Goal: Task Accomplishment & Management: Use online tool/utility

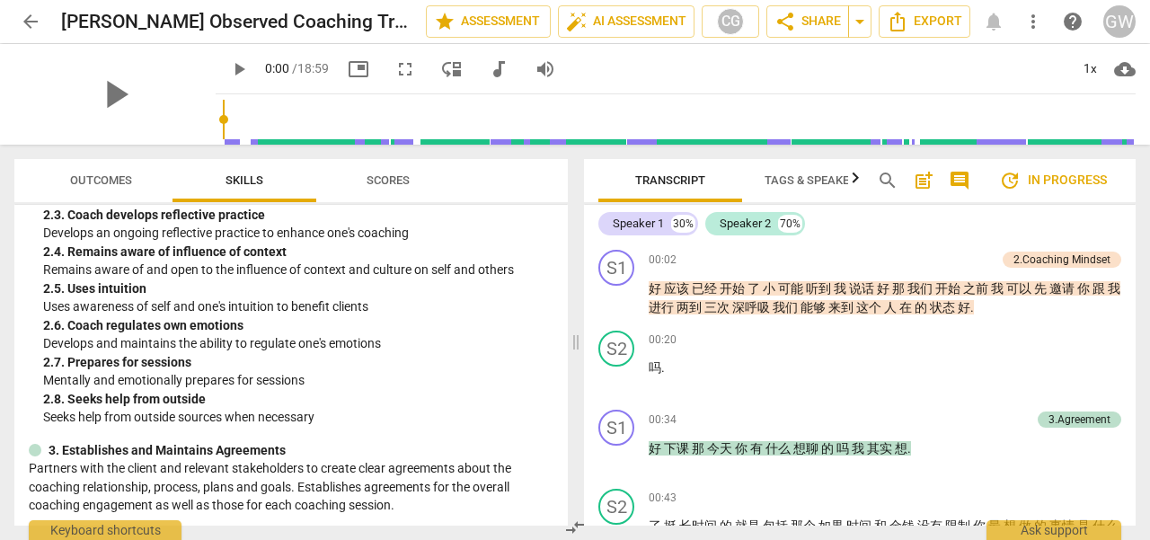
scroll to position [1168, 0]
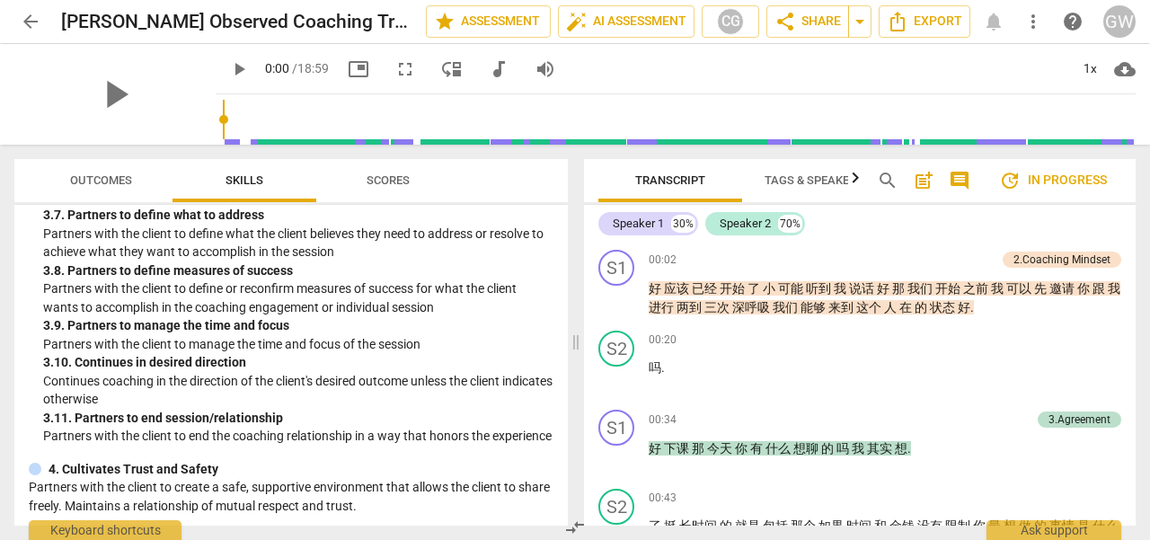
click at [74, 177] on span "Outcomes" at bounding box center [101, 179] width 62 height 13
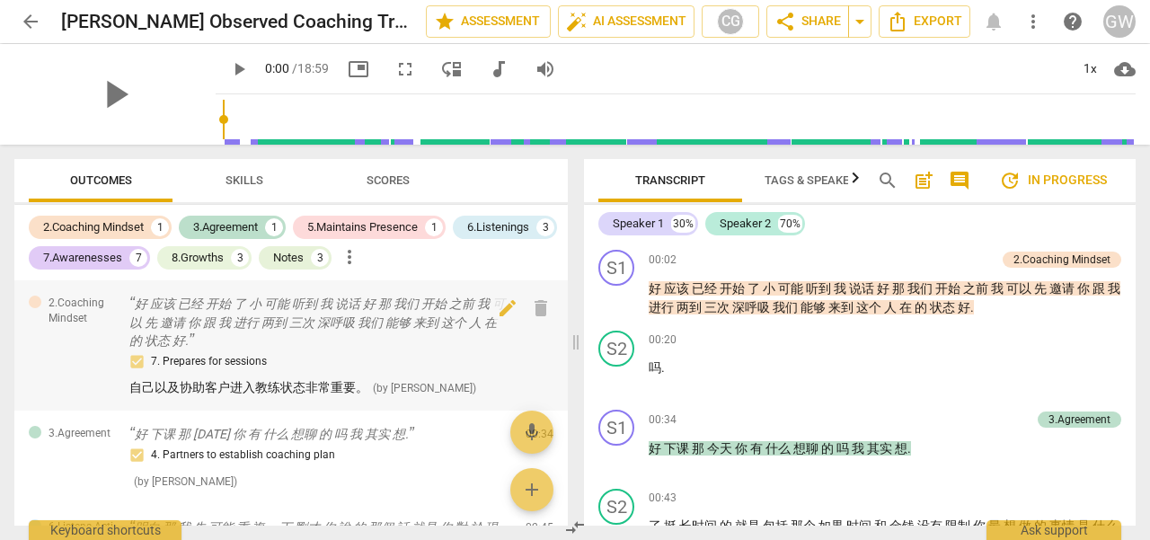
click at [523, 355] on div "2.Coaching Mindset 好 应该 已经 开始 了 小 可能 听到 我 说话 好 那 我们 开始 之前 我 可以 先 邀请 你 跟 我 进行 两到…" at bounding box center [290, 345] width 553 height 130
drag, startPoint x: 540, startPoint y: 486, endPoint x: 501, endPoint y: 492, distance: 39.1
click at [540, 486] on span "add" at bounding box center [532, 490] width 22 height 22
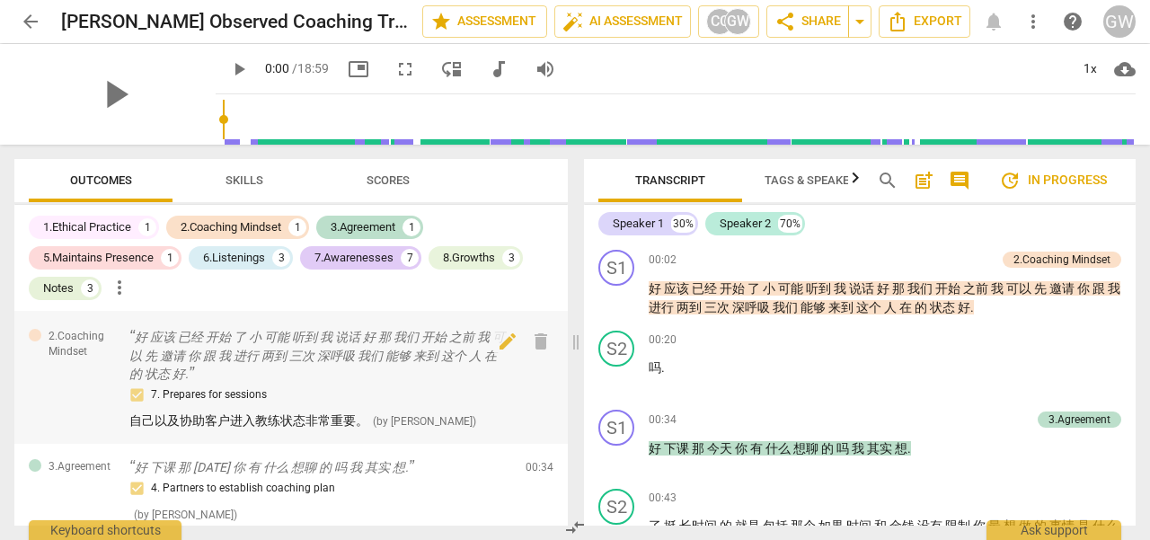
scroll to position [0, 0]
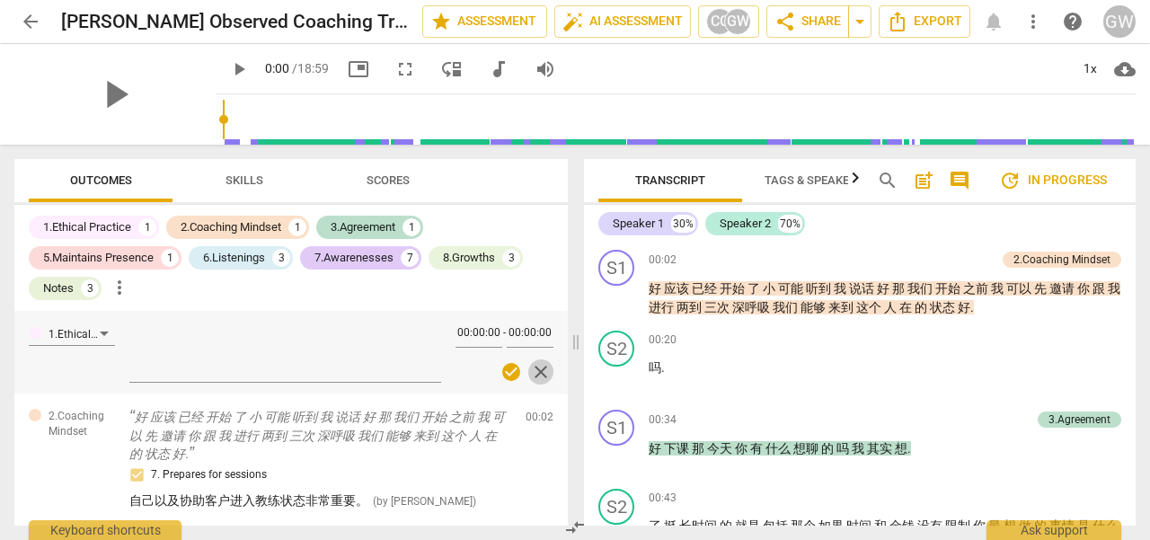
click at [537, 374] on span "close" at bounding box center [541, 372] width 22 height 22
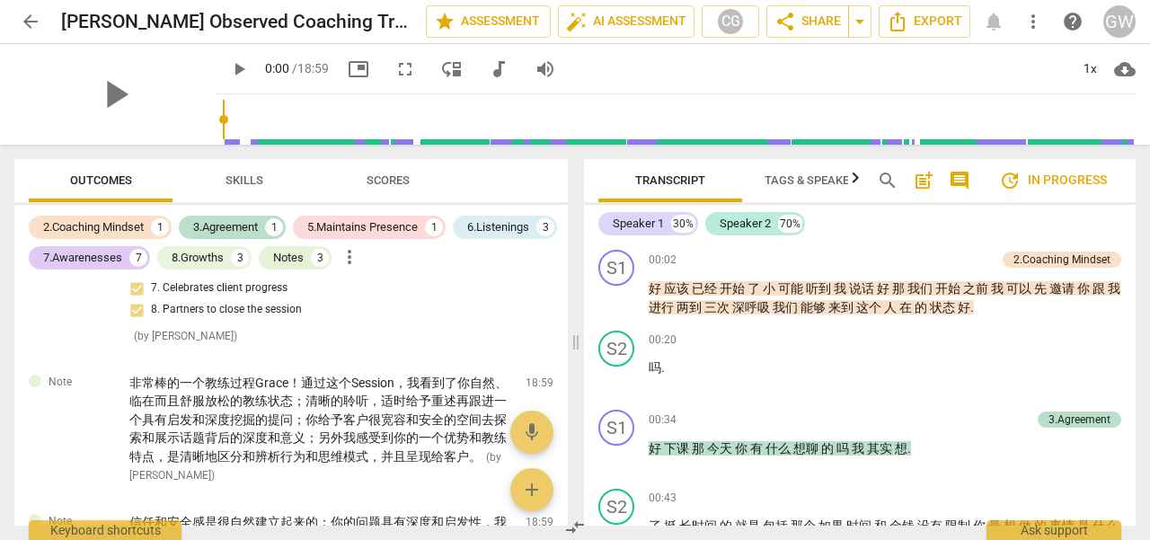
scroll to position [3002, 0]
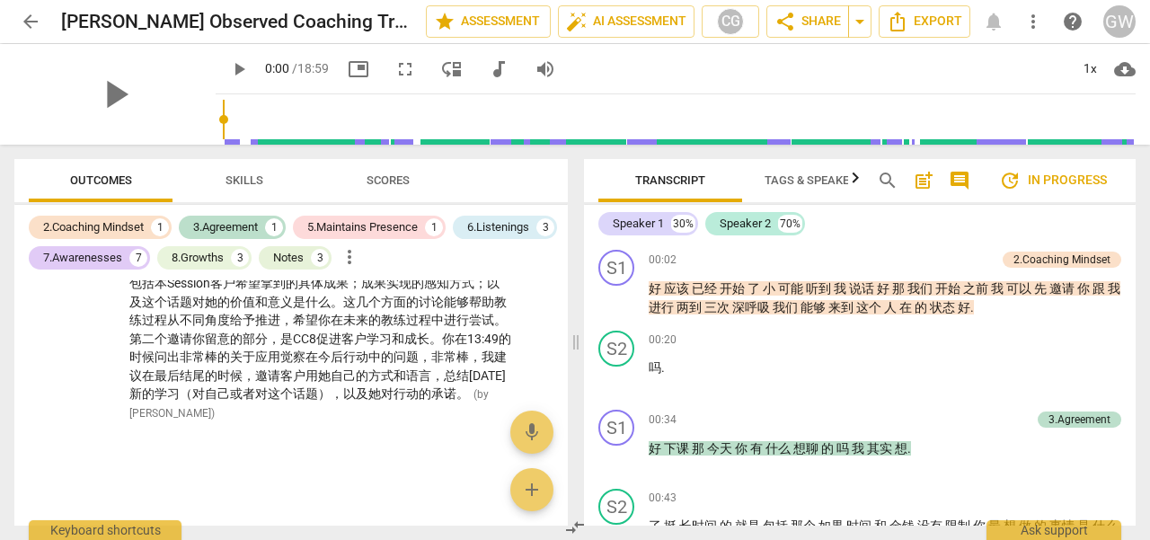
click at [314, 456] on div at bounding box center [290, 451] width 553 height 31
click at [539, 486] on span "add" at bounding box center [532, 490] width 22 height 22
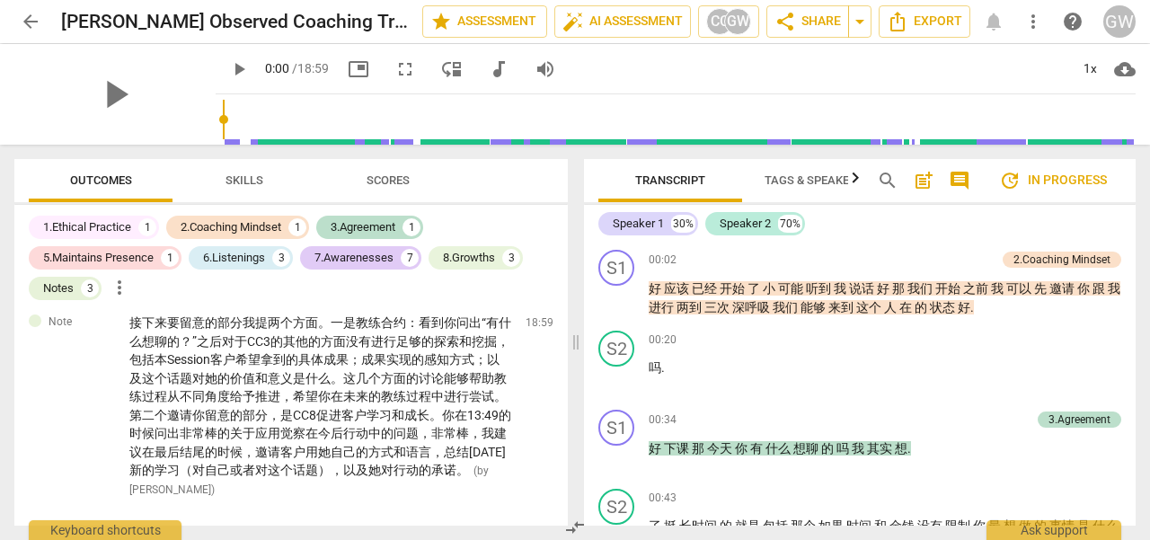
scroll to position [0, 0]
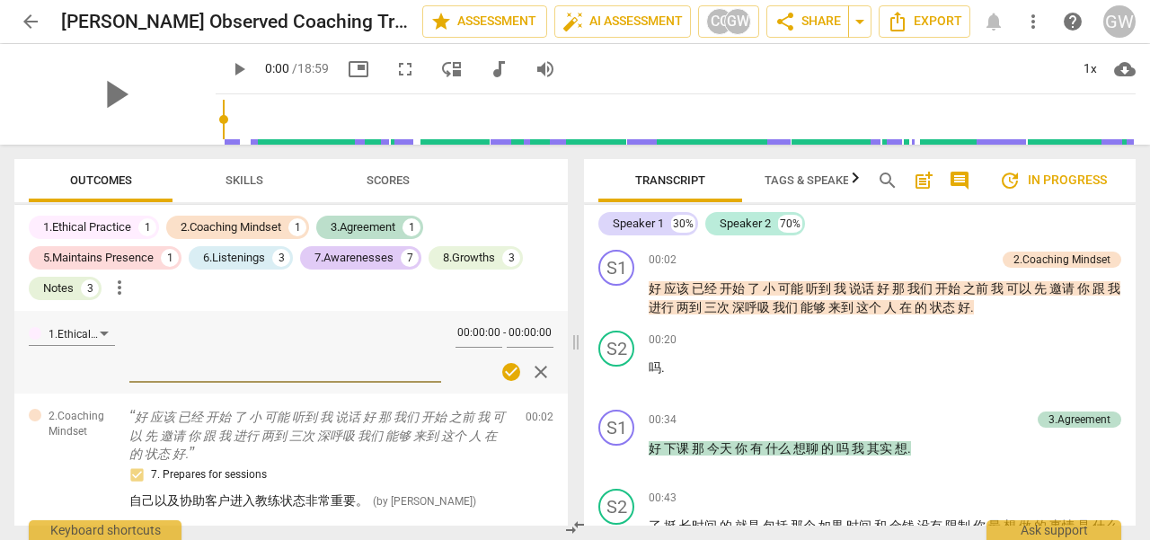
click at [533, 371] on span "close" at bounding box center [541, 372] width 22 height 22
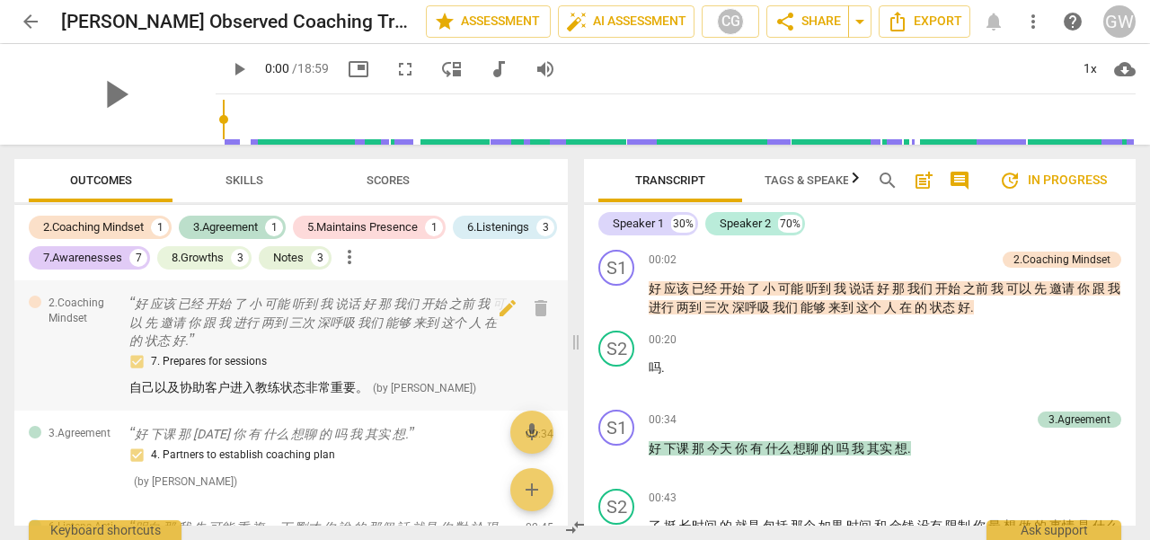
click at [314, 380] on span "自己以及协助客户进入教练状态非常重要。" at bounding box center [248, 387] width 239 height 14
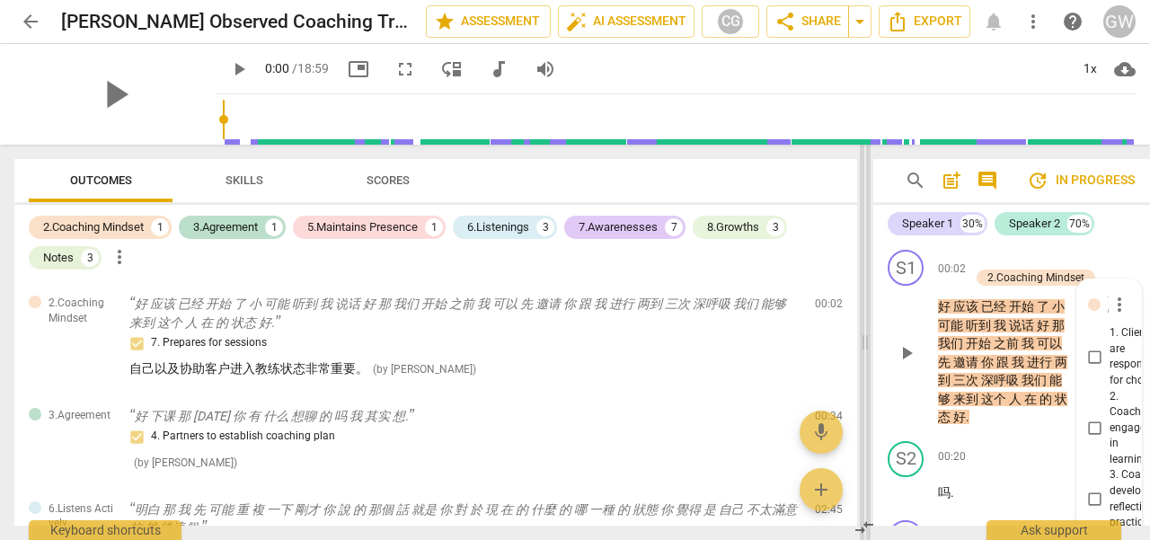
drag, startPoint x: 459, startPoint y: 331, endPoint x: 865, endPoint y: 379, distance: 409.0
click at [865, 379] on span at bounding box center [865, 342] width 11 height 395
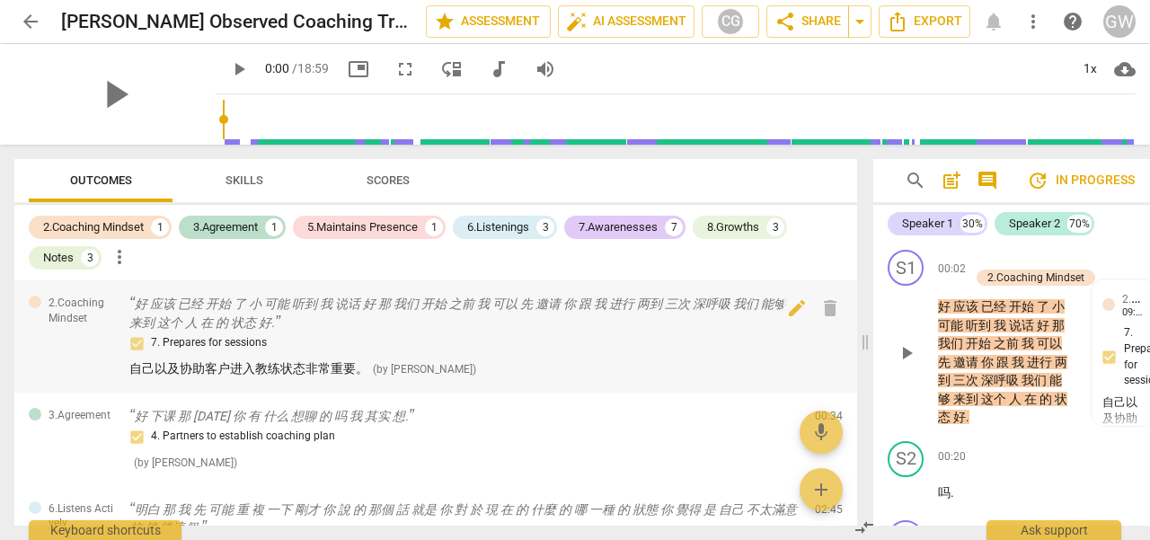
click at [606, 352] on div "7. Prepares for sessions" at bounding box center [464, 343] width 671 height 22
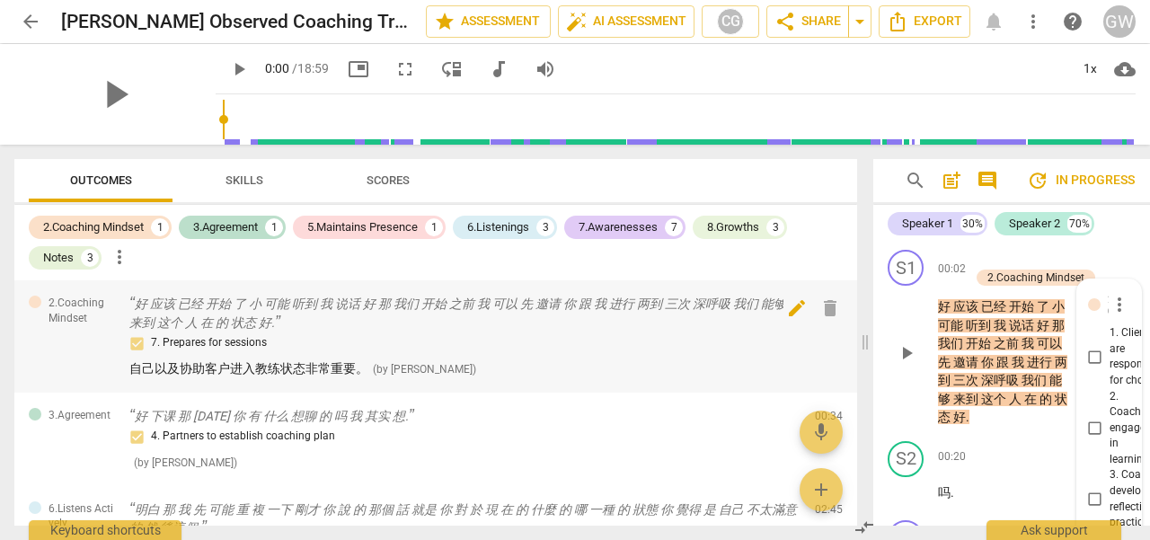
click at [786, 303] on span "edit" at bounding box center [797, 308] width 22 height 22
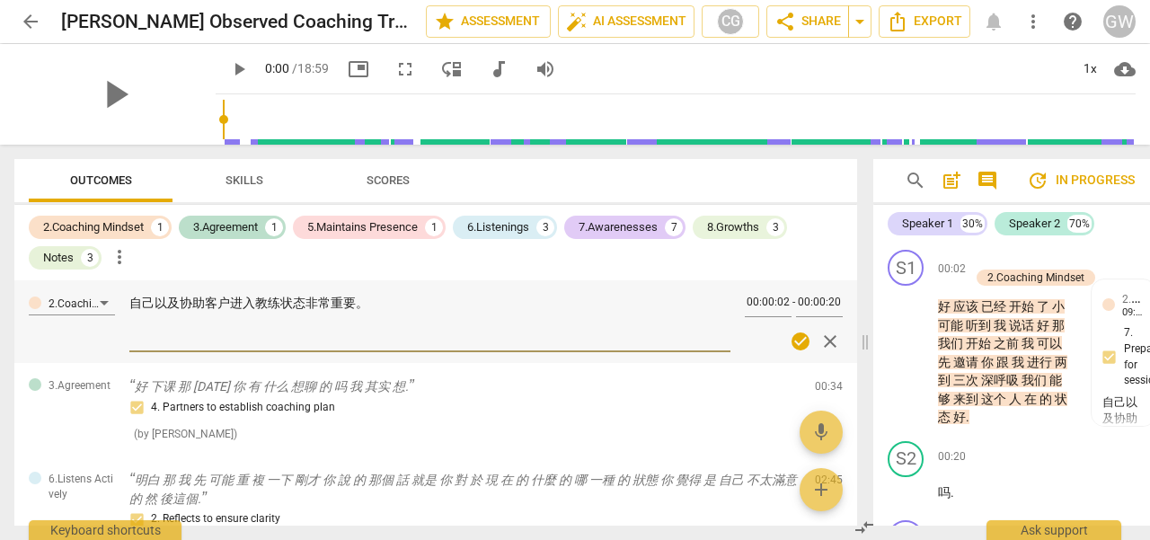
click at [825, 343] on span "close" at bounding box center [830, 342] width 22 height 22
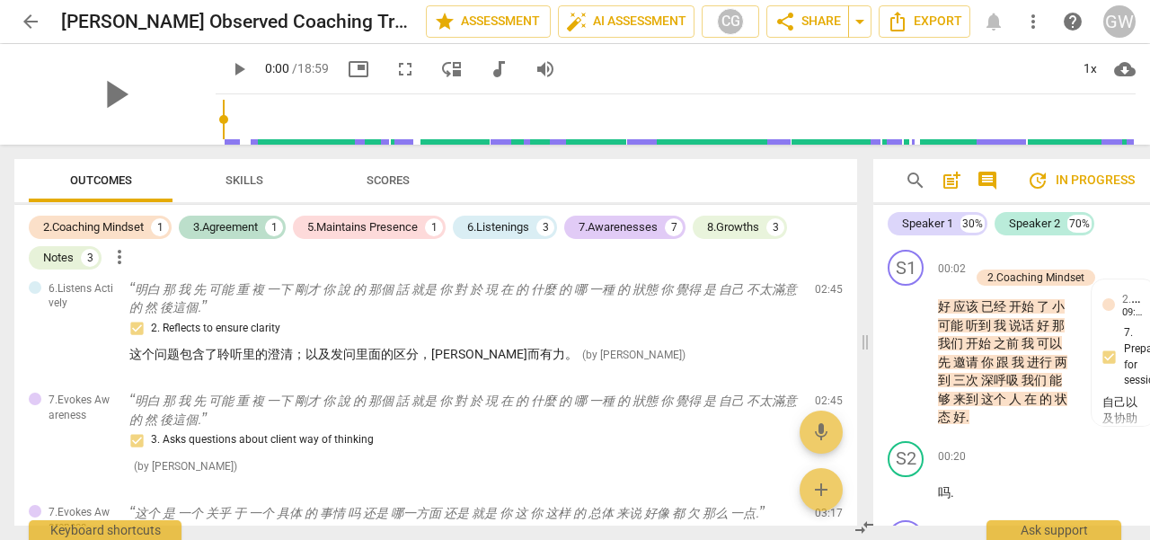
scroll to position [449, 0]
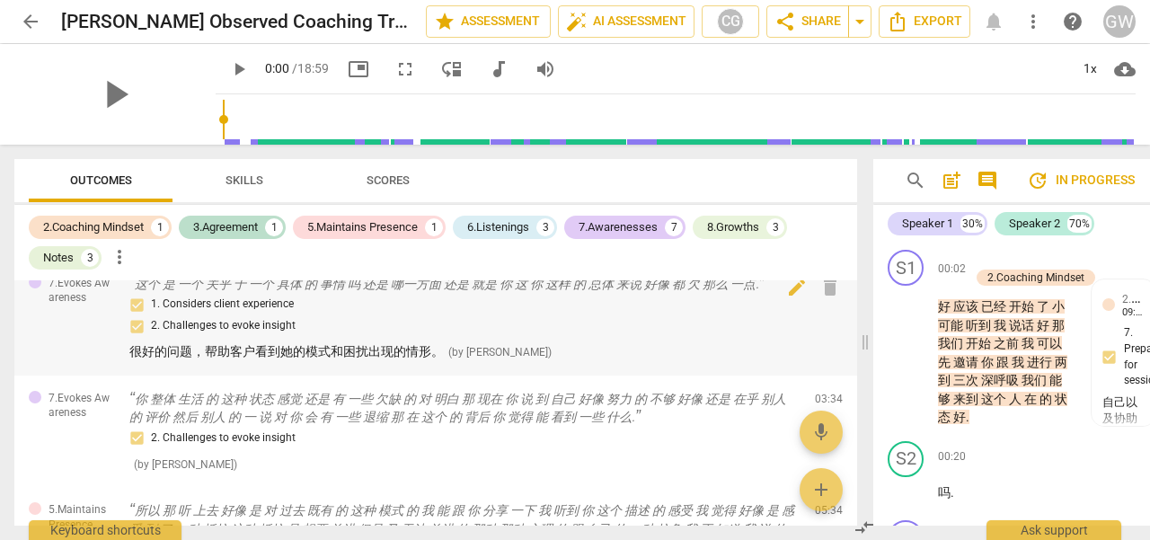
click at [616, 330] on div "1. Considers client experience 2. Challenges to evoke insight" at bounding box center [464, 315] width 671 height 43
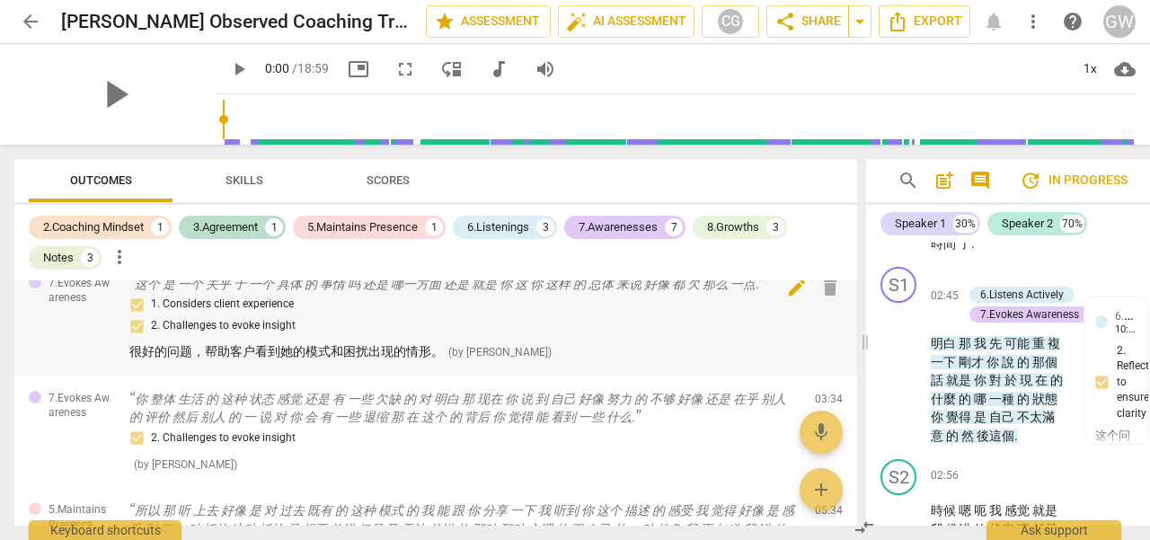
scroll to position [1582, 0]
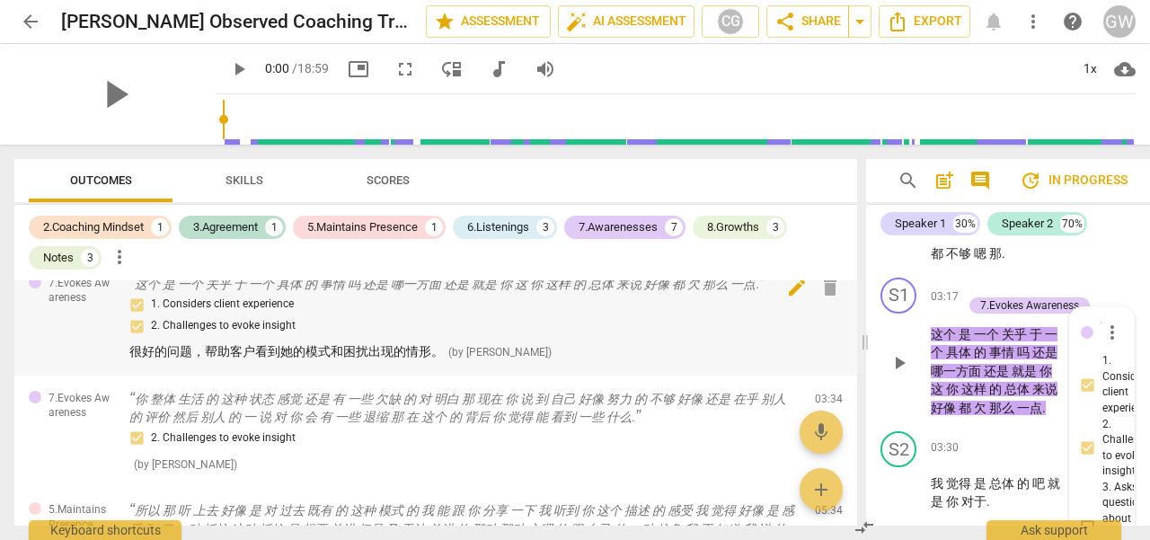
click at [797, 288] on span "edit" at bounding box center [797, 288] width 22 height 22
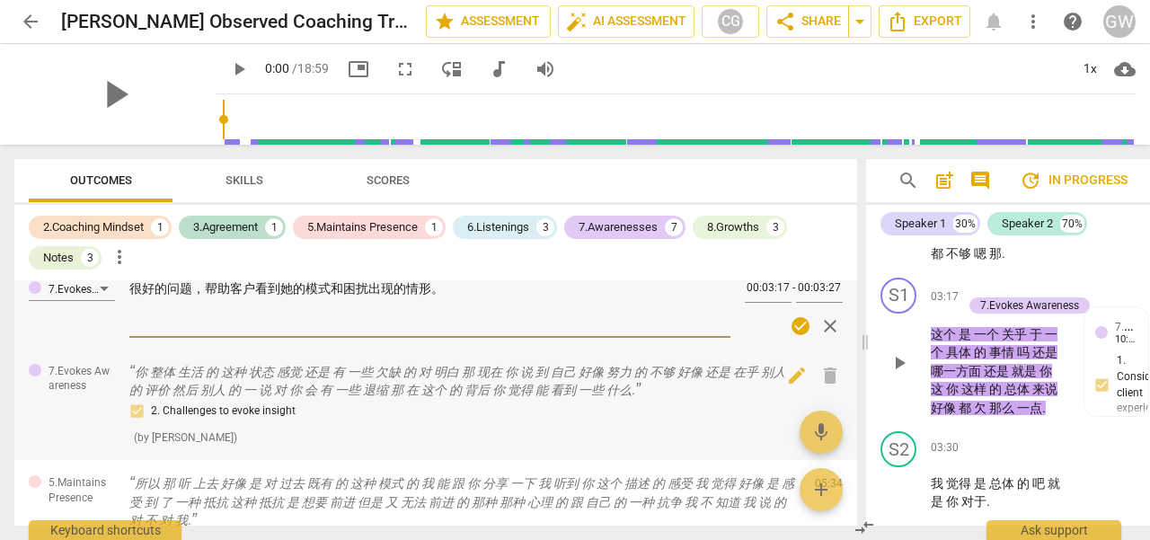
scroll to position [354, 0]
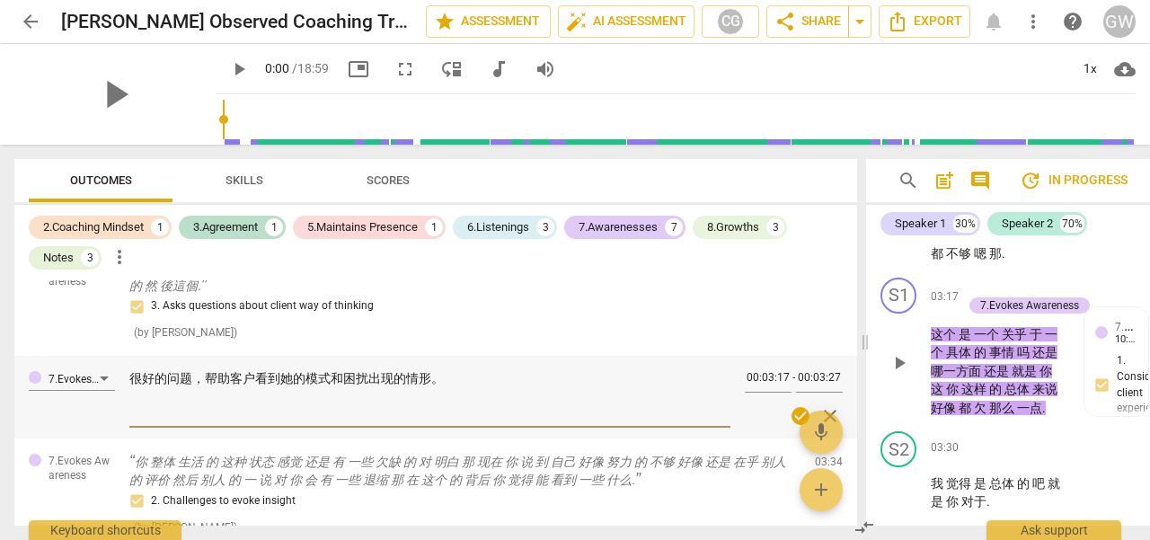
click at [450, 379] on textarea "很好的问题，帮助客户看到她的模式和困扰出现的情形。" at bounding box center [429, 395] width 601 height 51
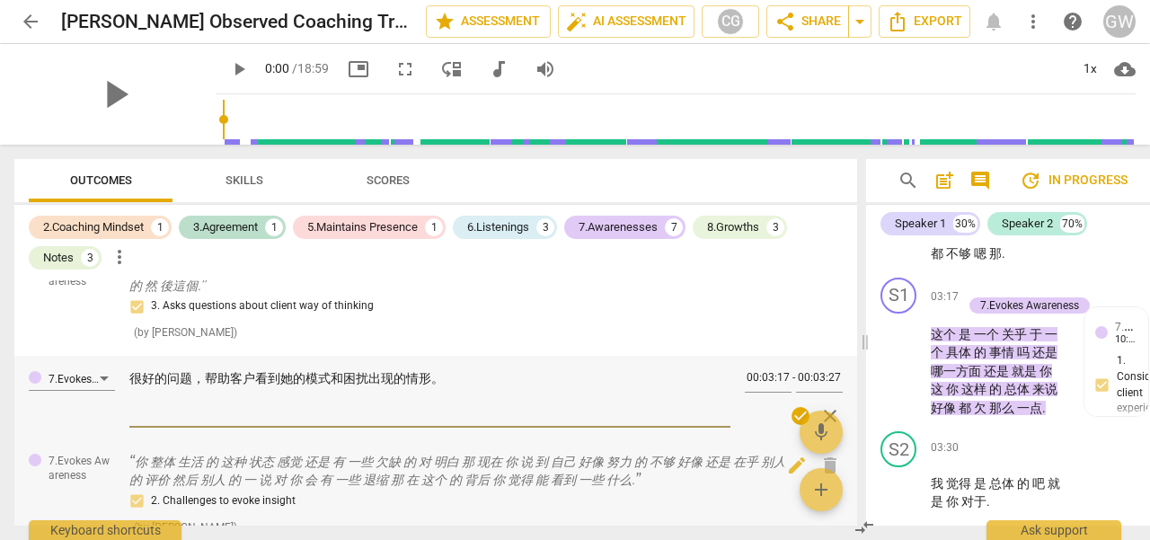
type textarea "很好的问题，帮助客户看到她的模式和困扰出现的情形。"
type textarea "很好的问题，帮助客户看到她的模式和困扰出现的情形。 f"
type textarea "很好的问题，帮助客户看到她的模式和困扰出现的情形。 f'd"
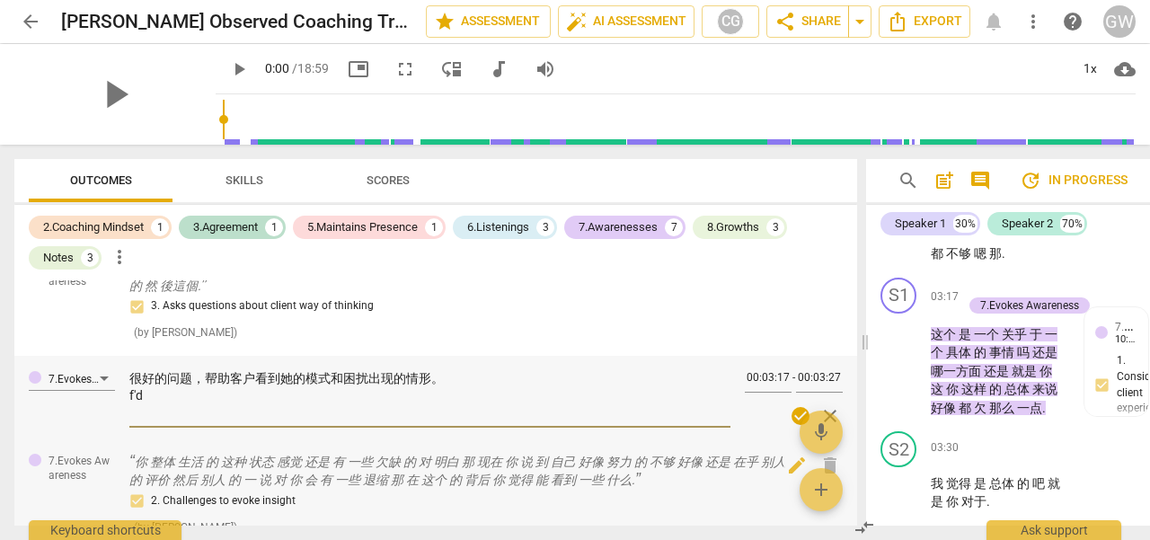
type textarea "很好的问题，帮助客户看到她的模式和困扰出现的情形。 f'd's"
type textarea "很好的问题，帮助客户看到她的模式和困扰出现的情形。 f'd'sa"
type textarea "很好的问题，帮助客户看到她的模式和困扰出现的情形。 f'd's"
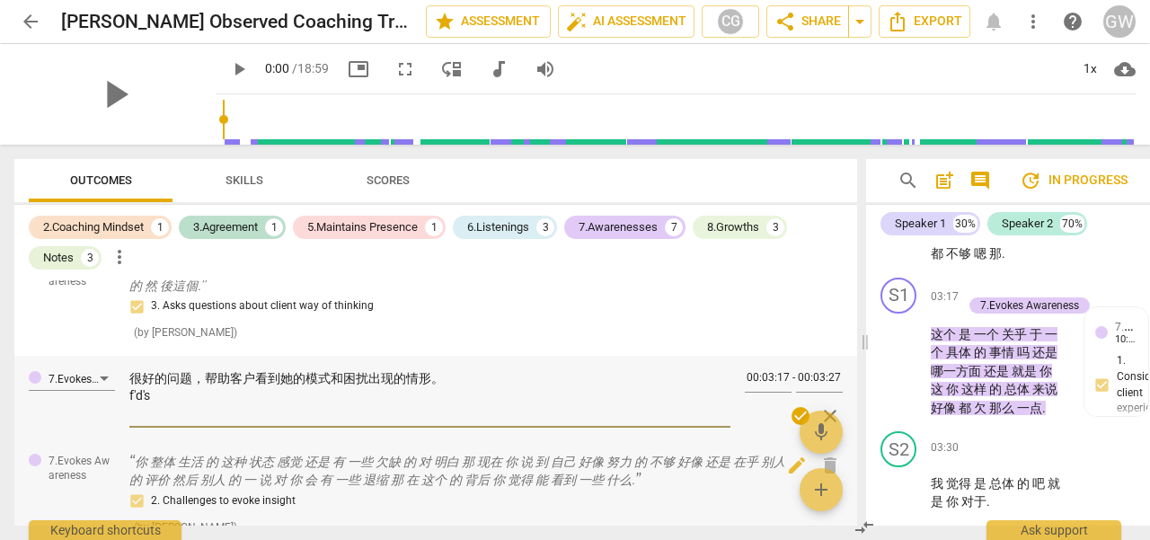
type textarea "很好的问题，帮助客户看到她的模式和困扰出现的情形。 f'd"
type textarea "很好的问题，帮助客户看到她的模式和困扰出现的情形。 f"
type textarea "很好的问题，帮助客户看到她的模式和困扰出现的情形。"
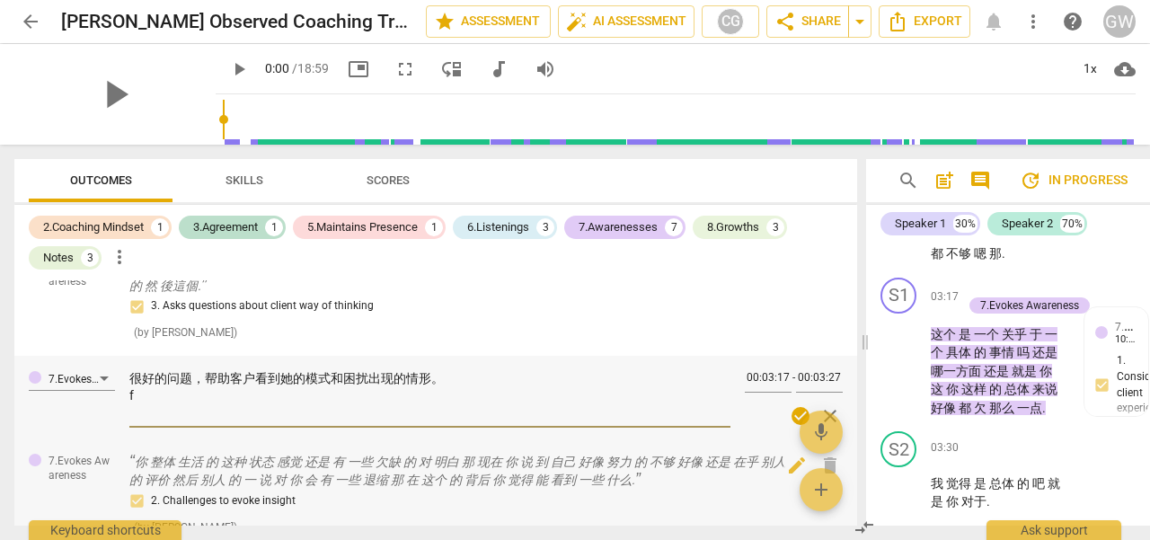
type textarea "很好的问题，帮助客户看到她的模式和困扰出现的情形。"
type textarea "很好的问题，帮助客户看到她的模式和困扰出现的情形。 c"
type textarea "很好的问题，帮助客户看到她的模式和困扰出现的情形。 ce"
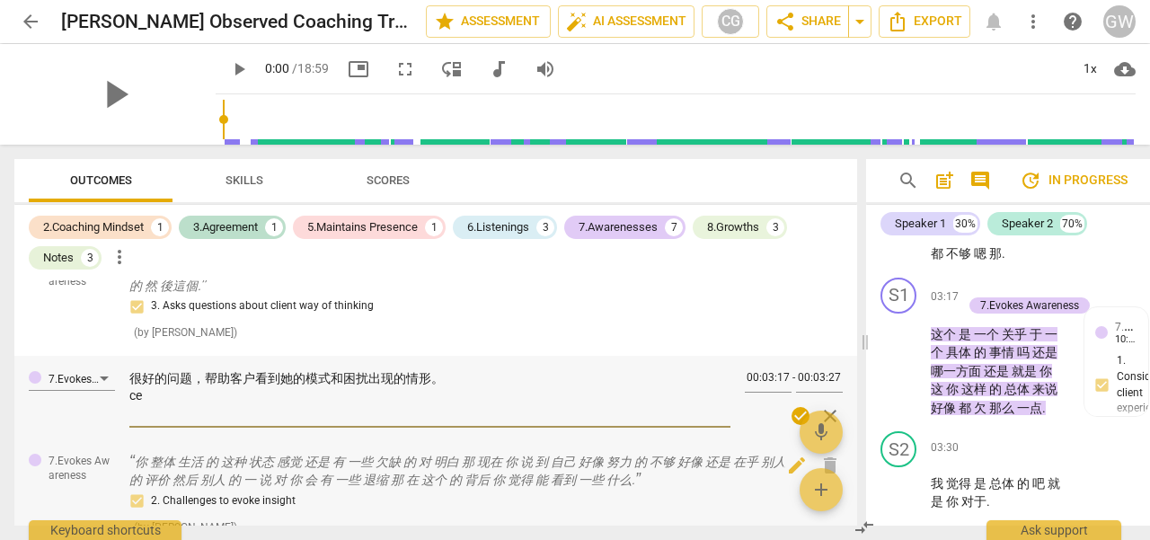
type textarea "很好的问题，帮助客户看到她的模式和困扰出现的情形。 ce's"
type textarea "很好的问题，帮助客户看到她的模式和困扰出现的情形。 ce'sh"
type textarea "很好的问题，帮助客户看到她的模式和困扰出现的情形。 ce'shi"
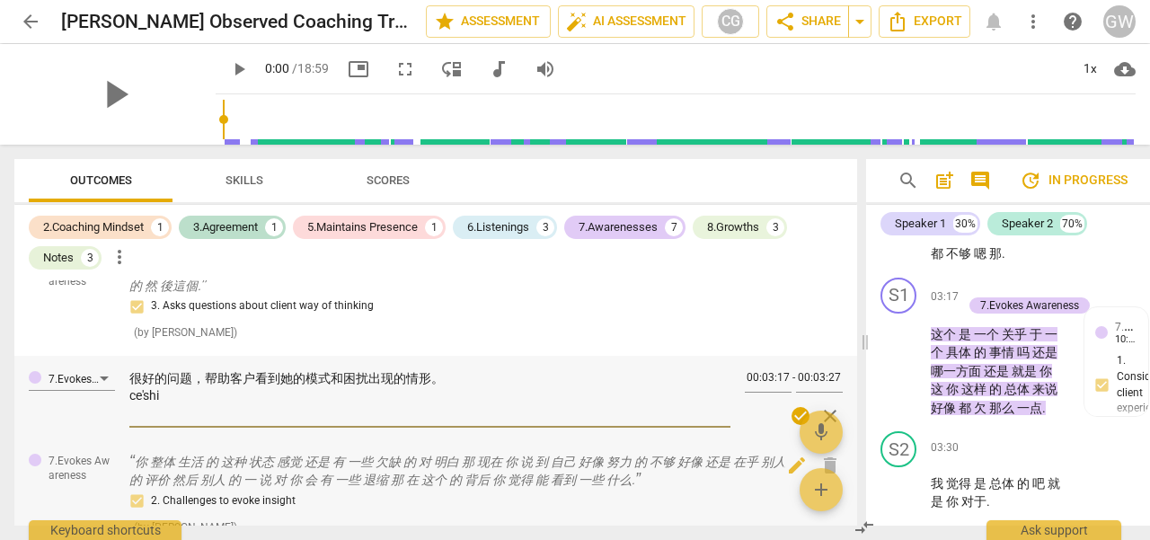
type textarea "很好的问题，帮助客户看到她的模式和困扰出现的情形。 测试"
click at [792, 415] on span "check_circle" at bounding box center [801, 416] width 22 height 22
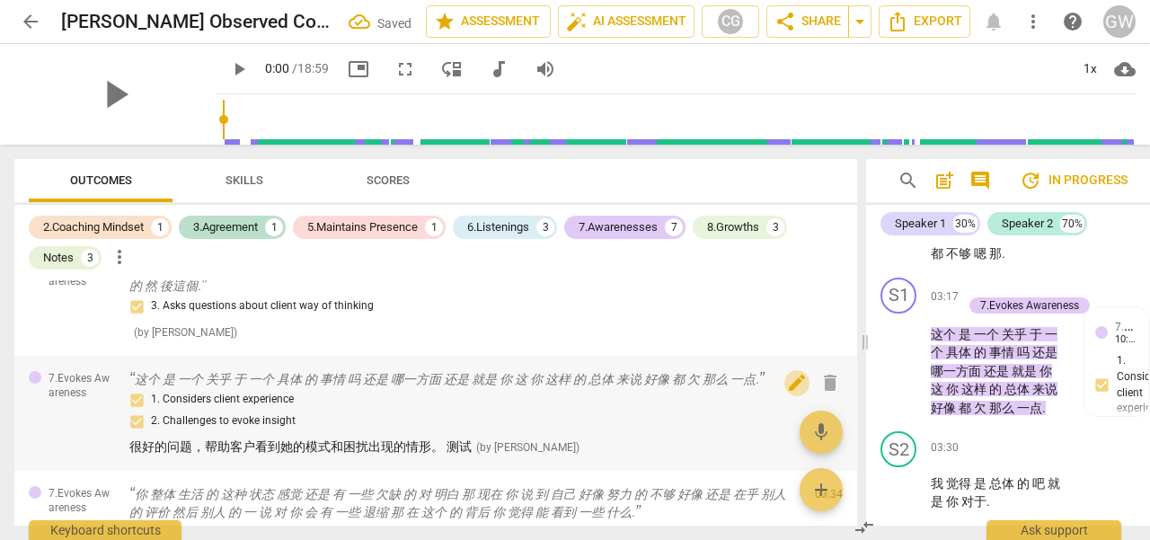
click at [793, 385] on span "edit" at bounding box center [797, 383] width 22 height 22
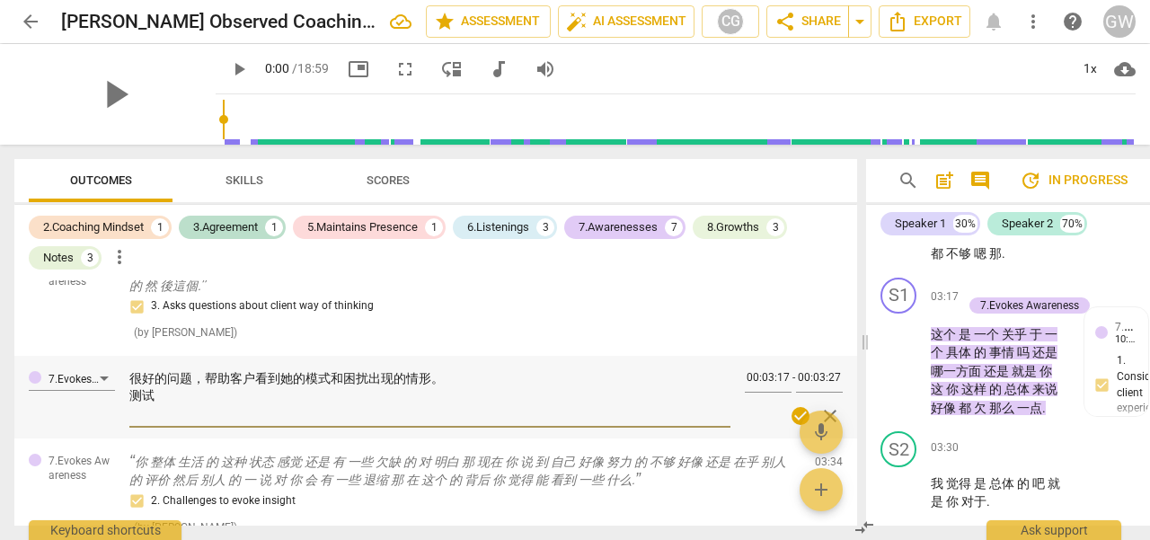
drag, startPoint x: 272, startPoint y: 400, endPoint x: 104, endPoint y: 404, distance: 168.1
click at [104, 404] on div "7.Evokes Awareness 很好的问题，帮助客户看到她的模式和困扰出现的情形。 测试 很好的问题，帮助客户看到她的模式和困扰出现的情形。 测试 00…" at bounding box center [435, 397] width 843 height 83
type textarea "很好的问题，帮助客户看到她的模式和困扰出现的情形。"
click at [796, 413] on span "check_circle" at bounding box center [801, 416] width 22 height 22
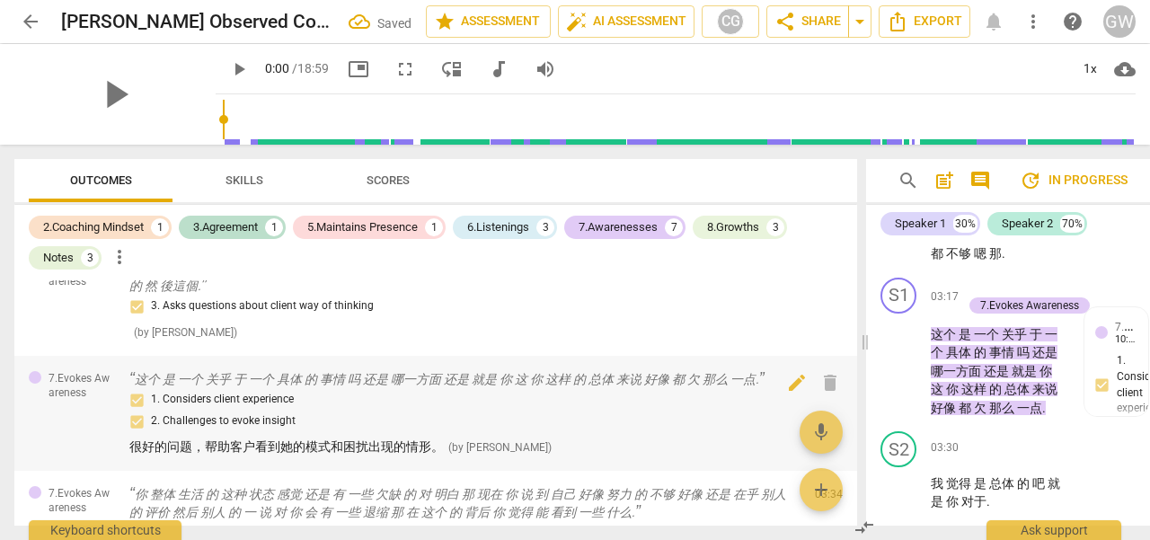
click at [499, 412] on div "1. Considers client experience 2. Challenges to evoke insight" at bounding box center [464, 410] width 671 height 43
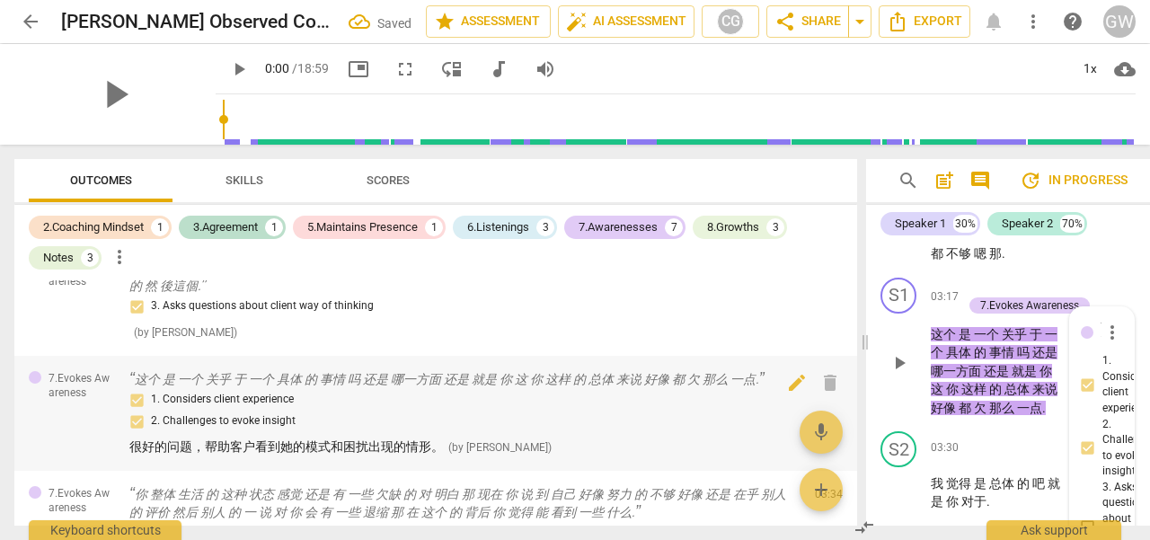
click at [612, 389] on div "1. Considers client experience 2. Challenges to evoke insight" at bounding box center [464, 410] width 671 height 43
click at [819, 488] on span "add" at bounding box center [821, 490] width 22 height 22
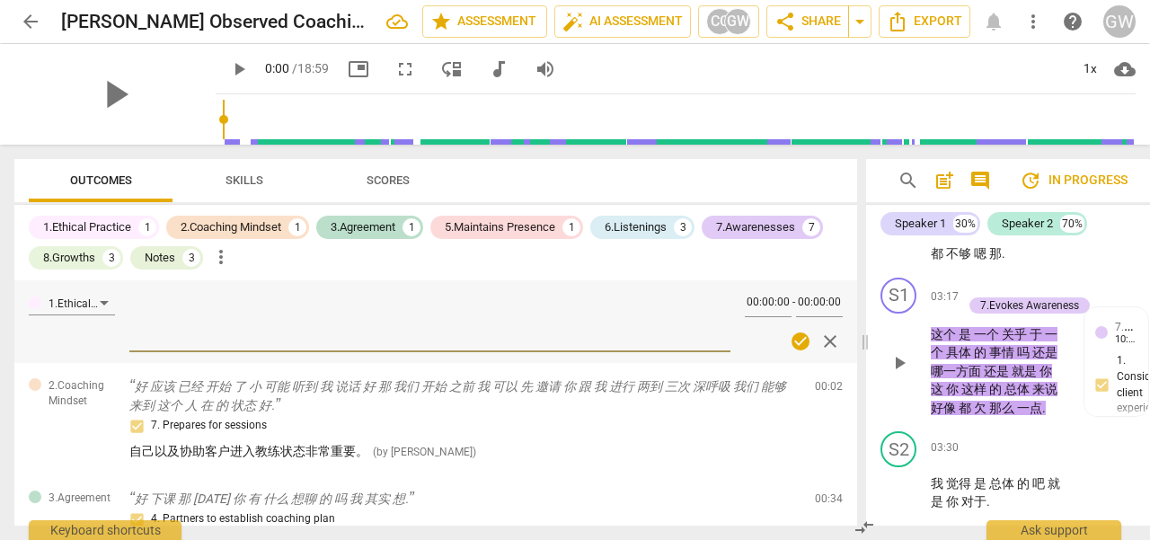
click at [820, 337] on span "close" at bounding box center [830, 342] width 22 height 22
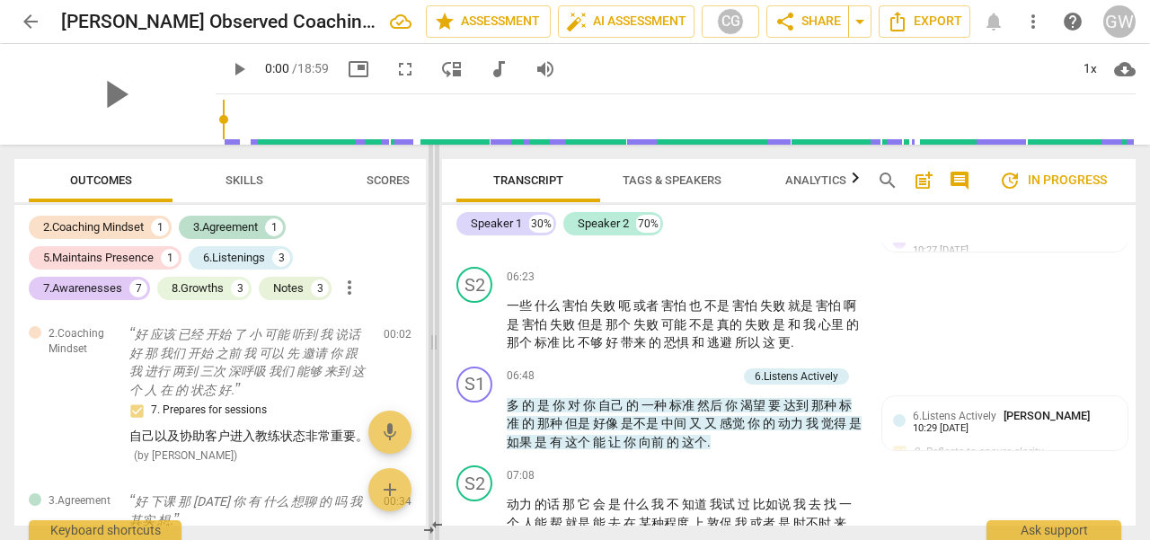
scroll to position [793, 0]
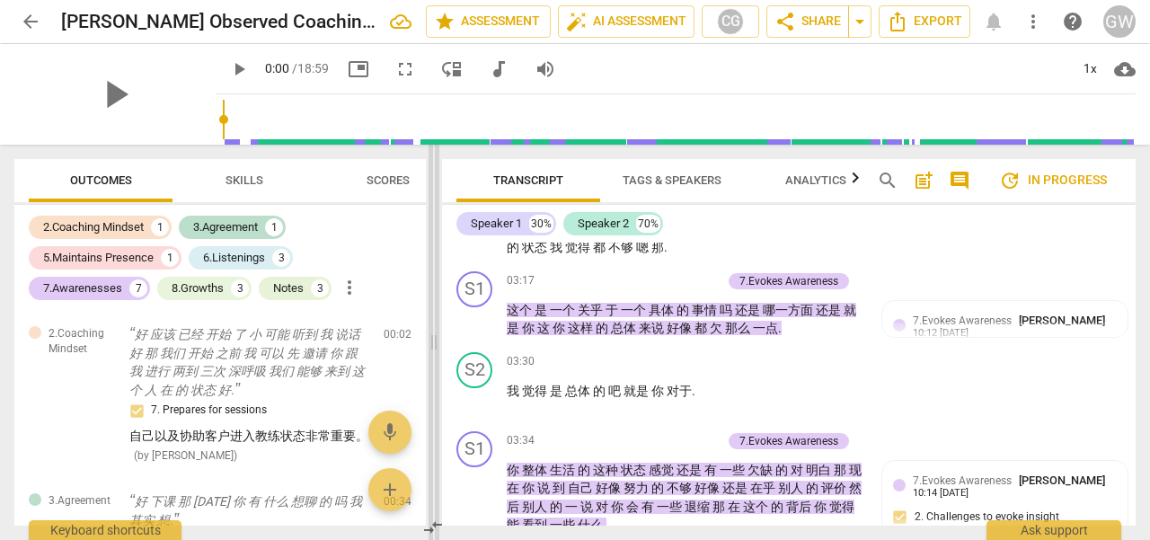
drag, startPoint x: 866, startPoint y: 243, endPoint x: 435, endPoint y: 297, distance: 434.6
click at [435, 297] on span at bounding box center [434, 342] width 11 height 395
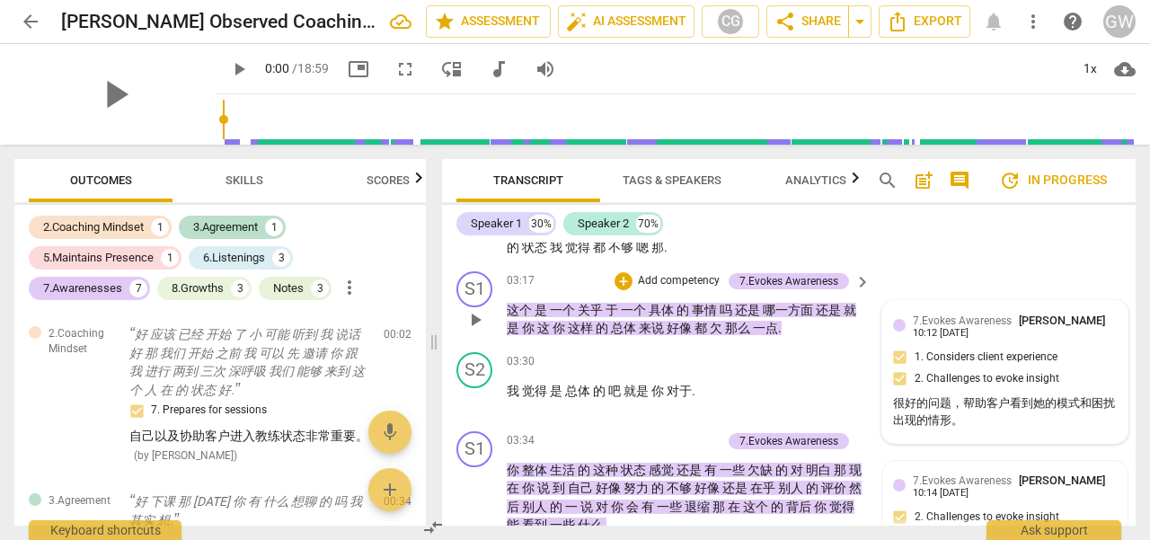
click at [993, 324] on span "7.Evokes Awareness" at bounding box center [962, 320] width 99 height 13
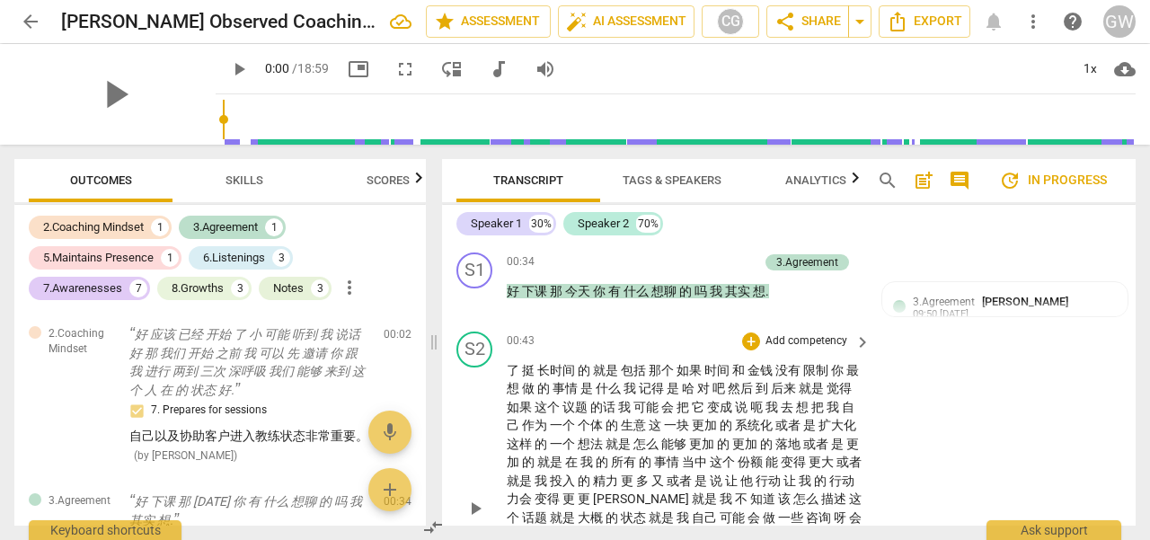
scroll to position [164, 0]
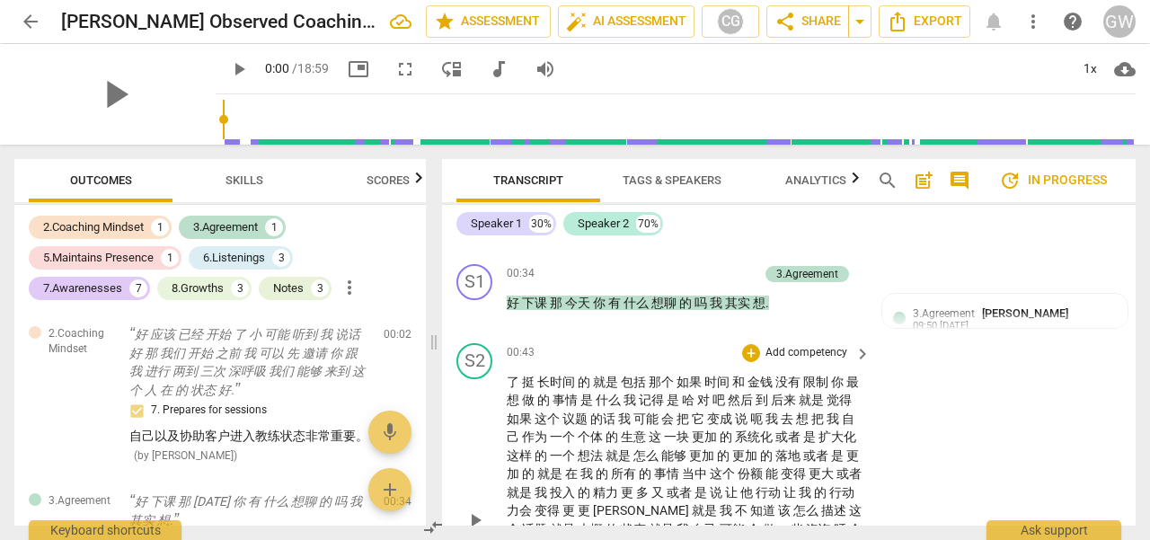
click at [735, 416] on span "变成" at bounding box center [721, 419] width 28 height 14
click at [771, 403] on span "到" at bounding box center [763, 400] width 15 height 14
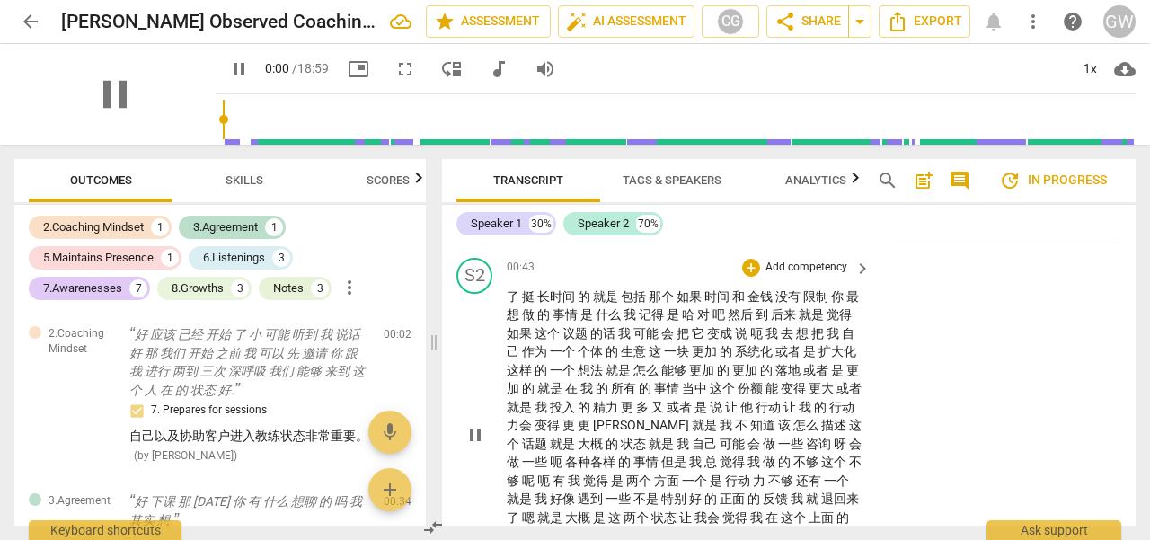
scroll to position [254, 0]
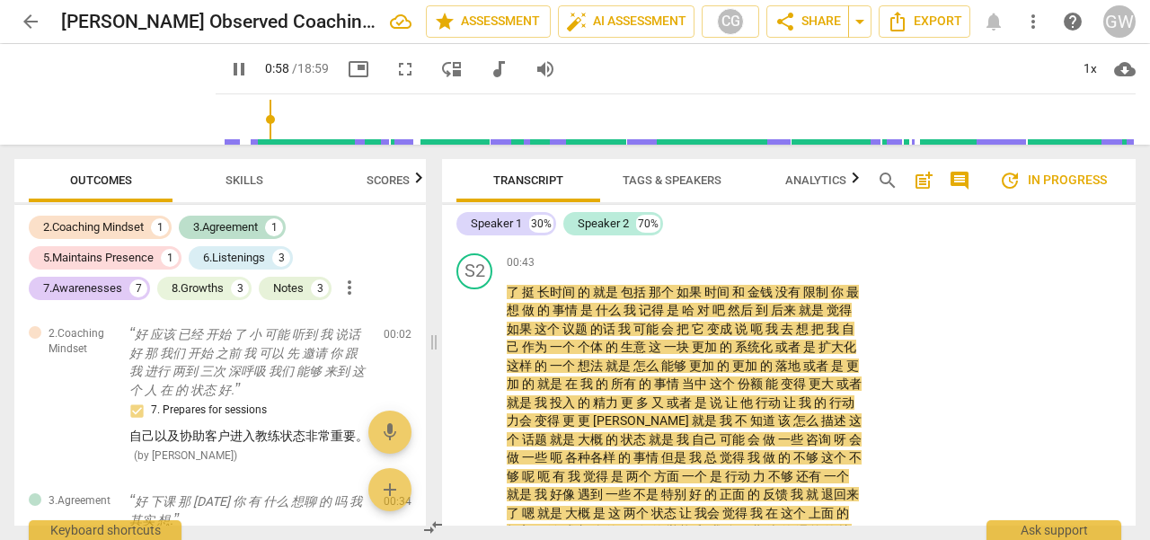
click at [386, 504] on button "add" at bounding box center [389, 489] width 43 height 43
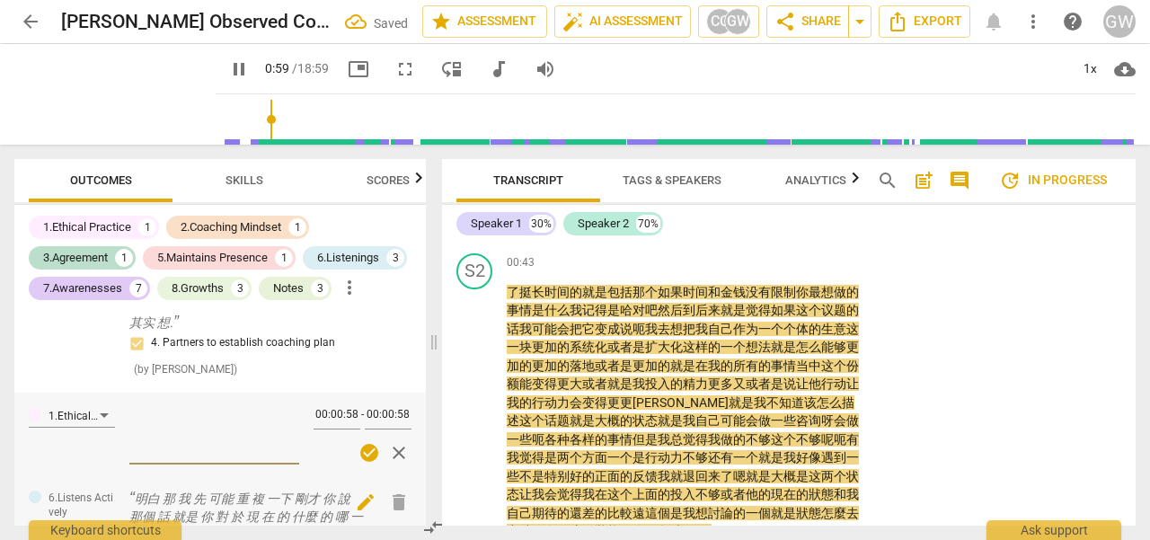
scroll to position [213, 0]
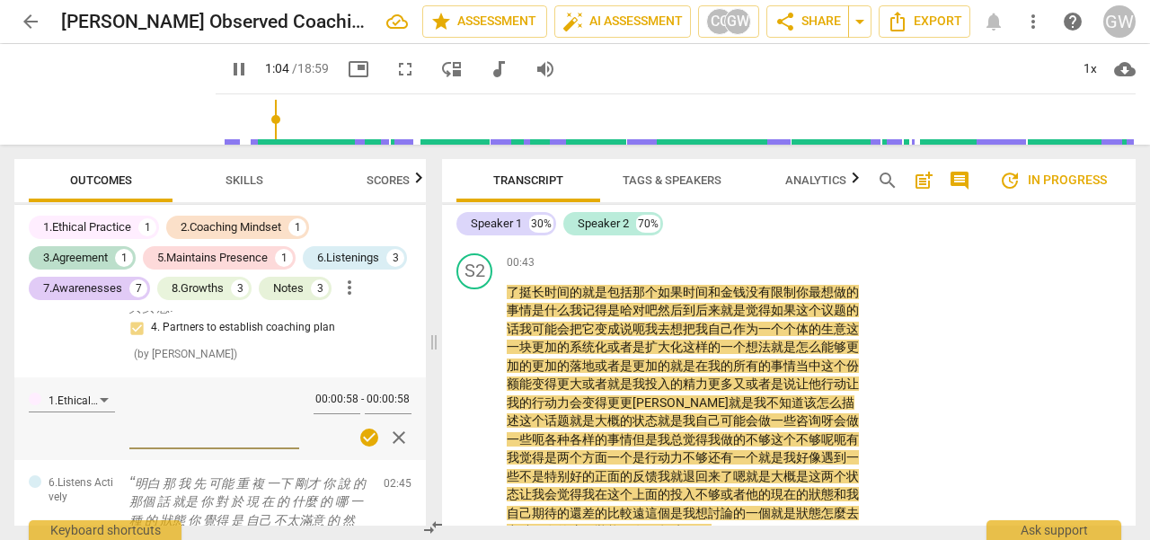
click at [394, 436] on span "close" at bounding box center [399, 438] width 22 height 22
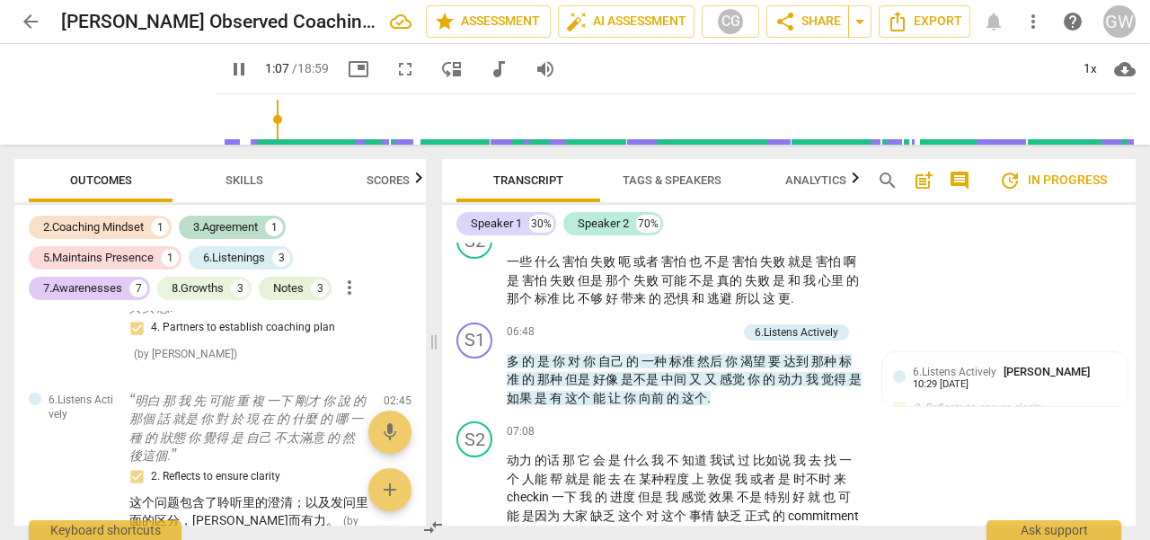
scroll to position [1961, 0]
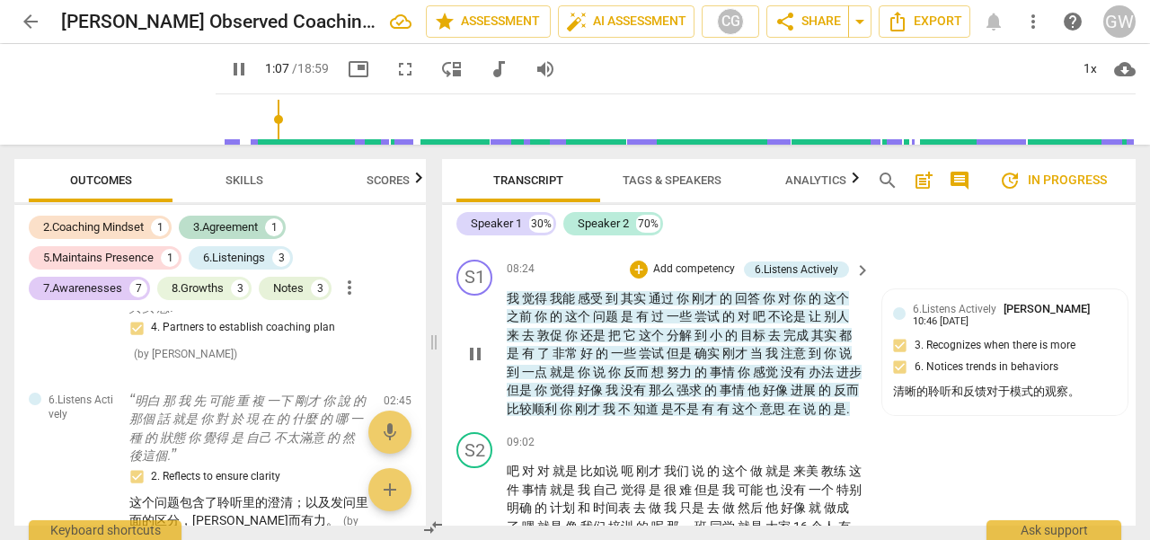
click at [596, 360] on span "好" at bounding box center [587, 353] width 15 height 14
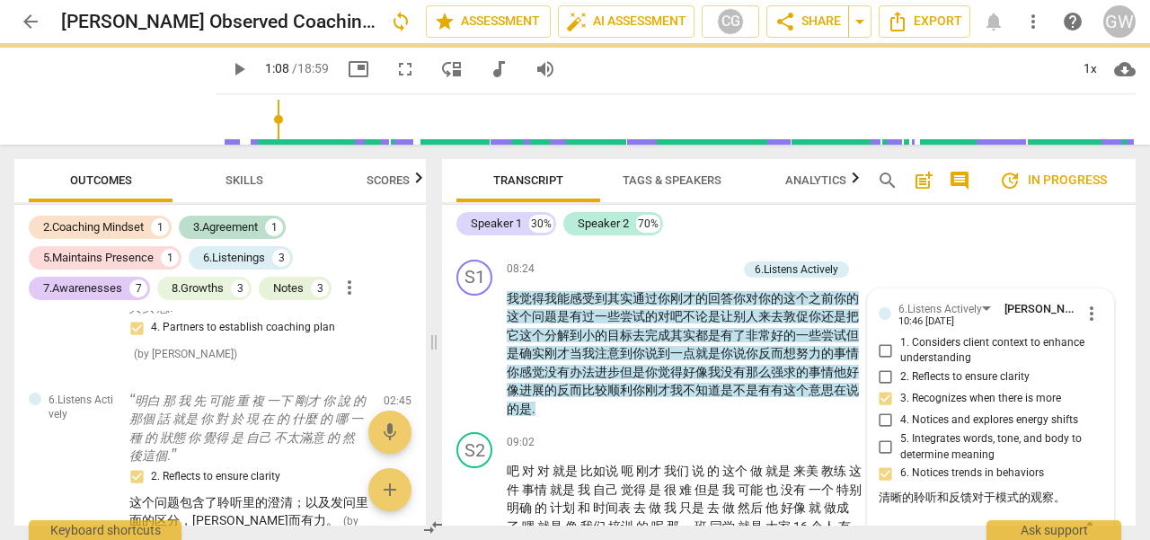
drag, startPoint x: 428, startPoint y: 329, endPoint x: 428, endPoint y: 367, distance: 37.7
click at [427, 372] on div "Outcomes Skills Scores 2.Coaching Mindset 1 3.Agreement 1 5.Maintains Presence …" at bounding box center [216, 342] width 433 height 395
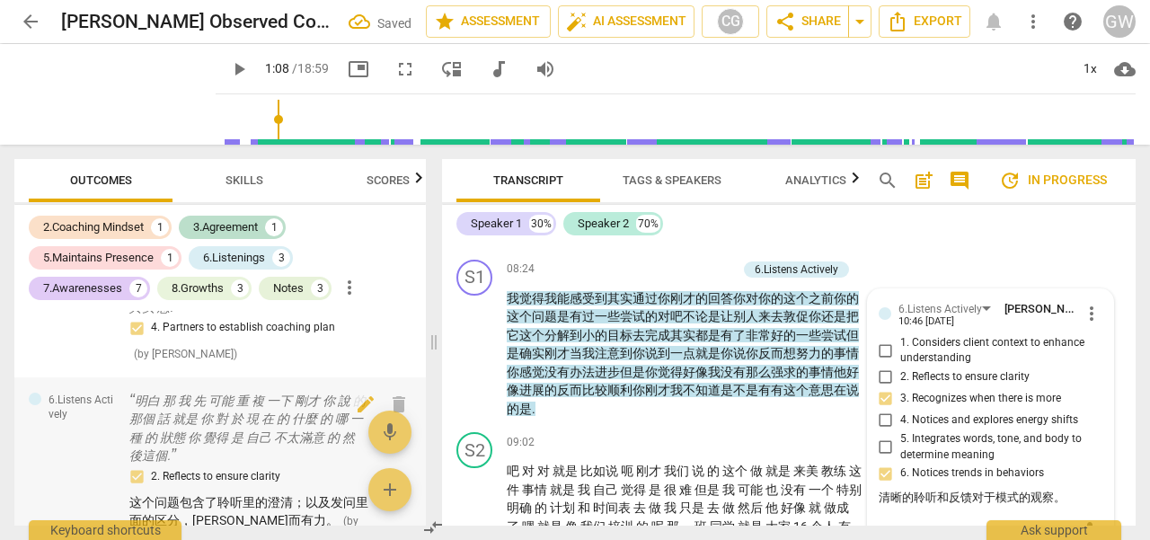
click at [235, 423] on p "明白 那 我 先 可能 重 複 一下 剛才 你 說 的 那個 話 就是 你 對 於 現 在 的 什麼 的 哪 一種 的 狀態 你 覺得 是 自己 不太滿意 的…" at bounding box center [249, 429] width 240 height 74
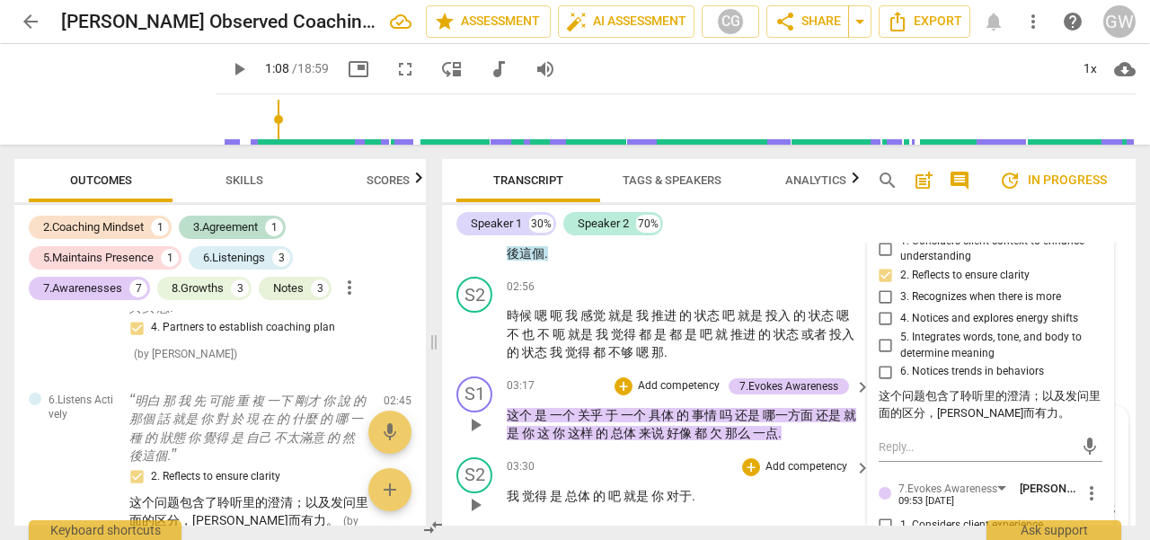
scroll to position [657, 0]
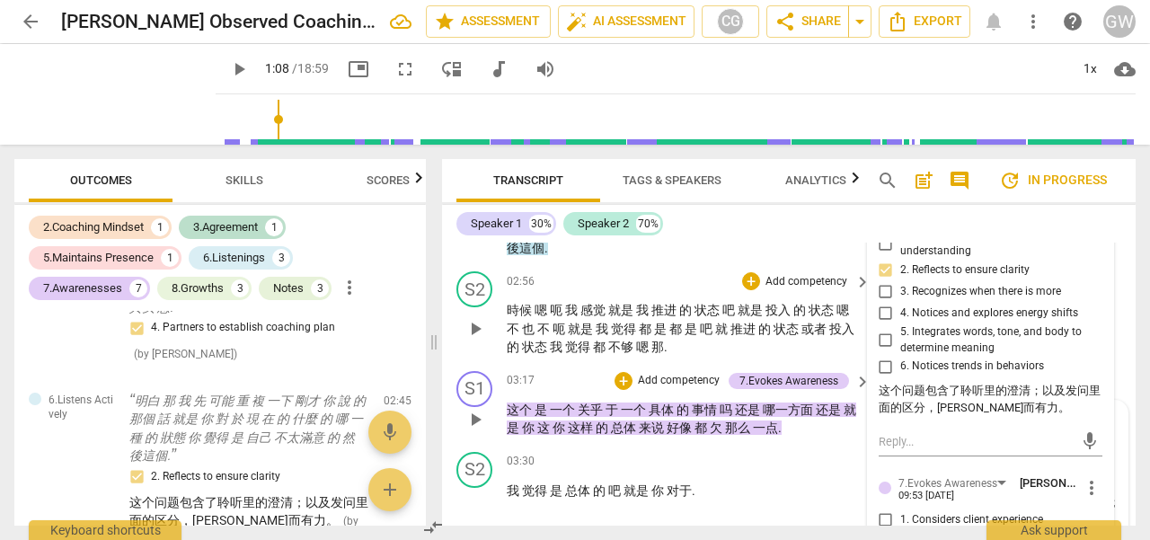
click at [663, 309] on span "推进" at bounding box center [665, 310] width 28 height 14
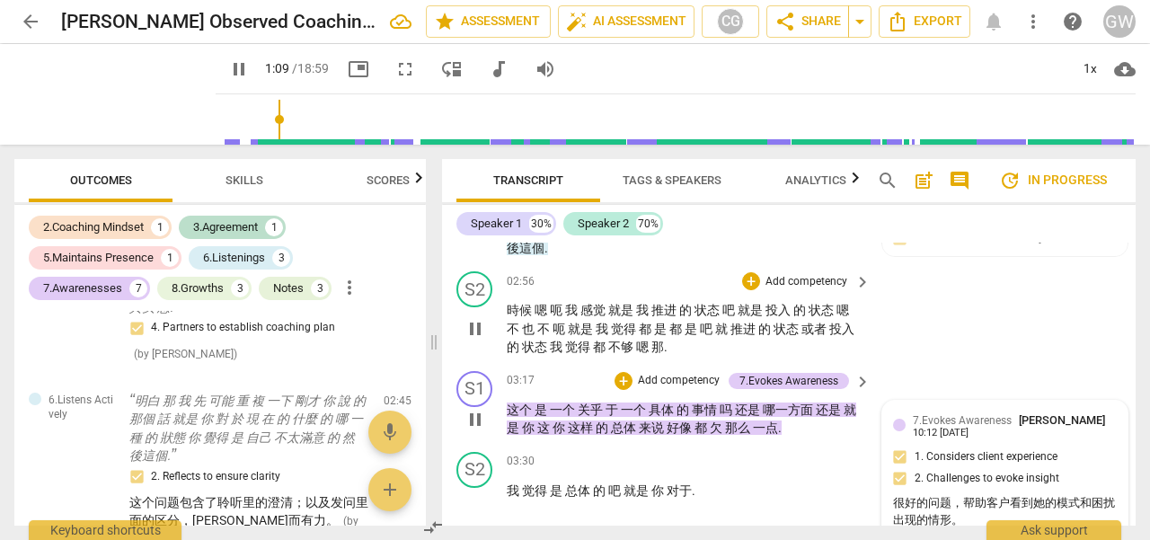
click at [580, 332] on span "就是" at bounding box center [582, 329] width 28 height 14
click at [594, 413] on span "关乎" at bounding box center [592, 410] width 28 height 14
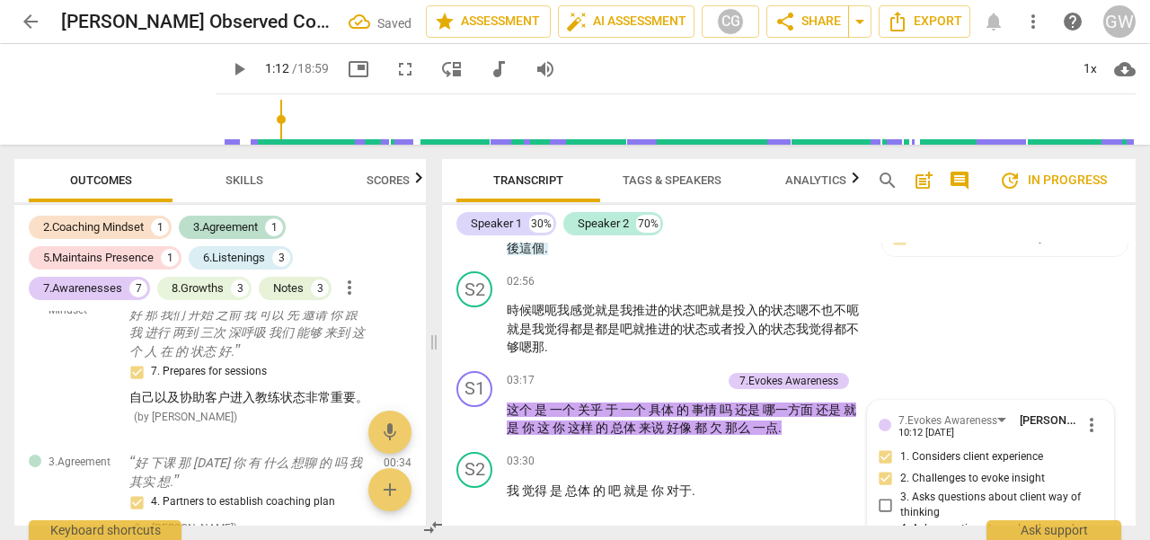
scroll to position [0, 0]
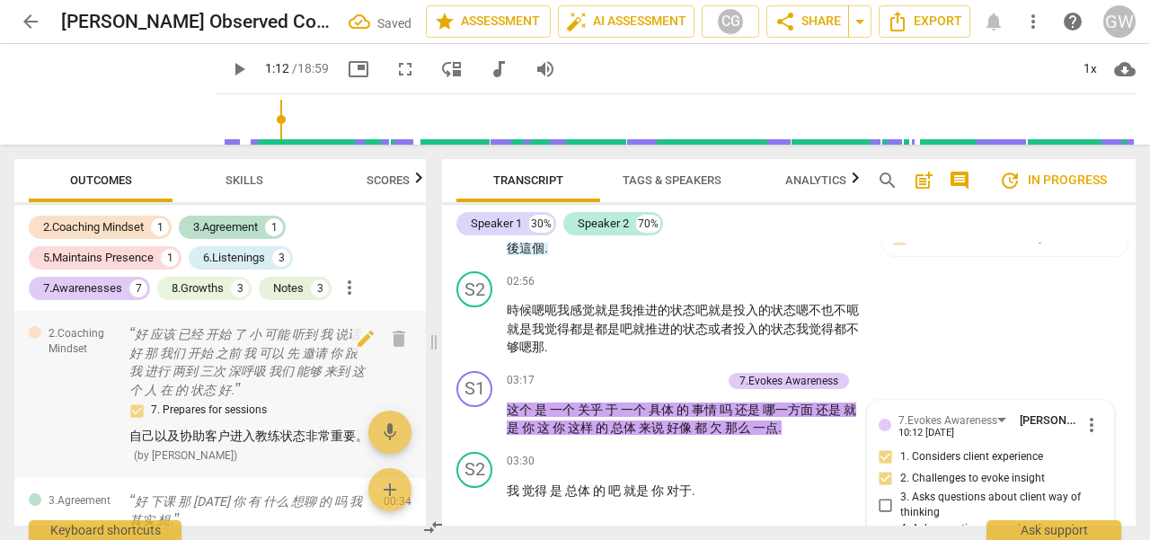
click at [220, 382] on p "好 应该 已经 开始 了 小 可能 听到 我 说话 好 那 我们 开始 之前 我 可以 先 邀请 你 跟 我 进行 两到 三次 深呼吸 我们 能够 来到 这个…" at bounding box center [249, 362] width 240 height 74
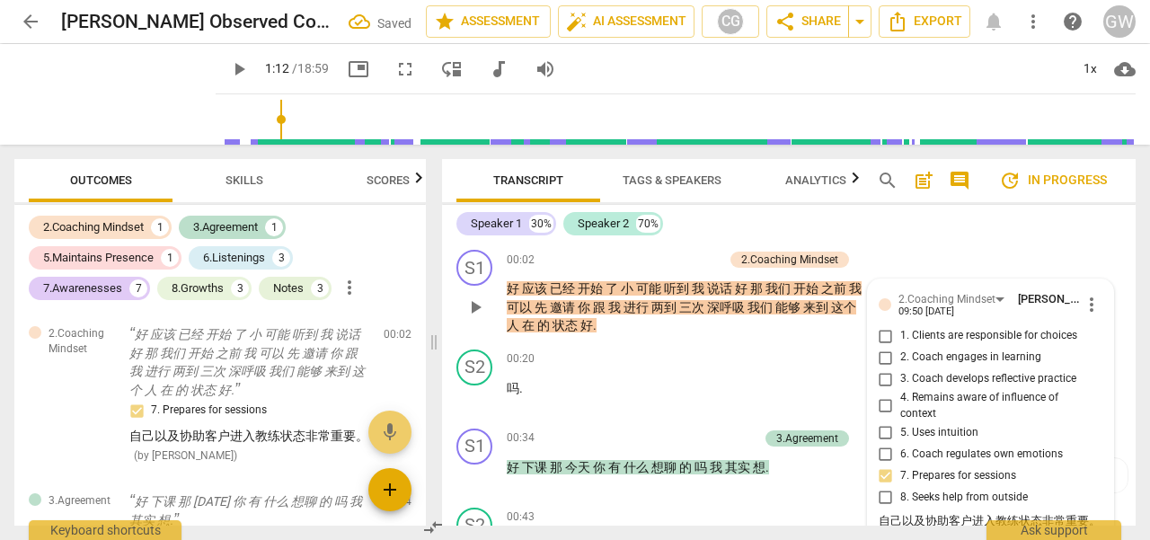
click at [382, 490] on span "add" at bounding box center [390, 490] width 22 height 22
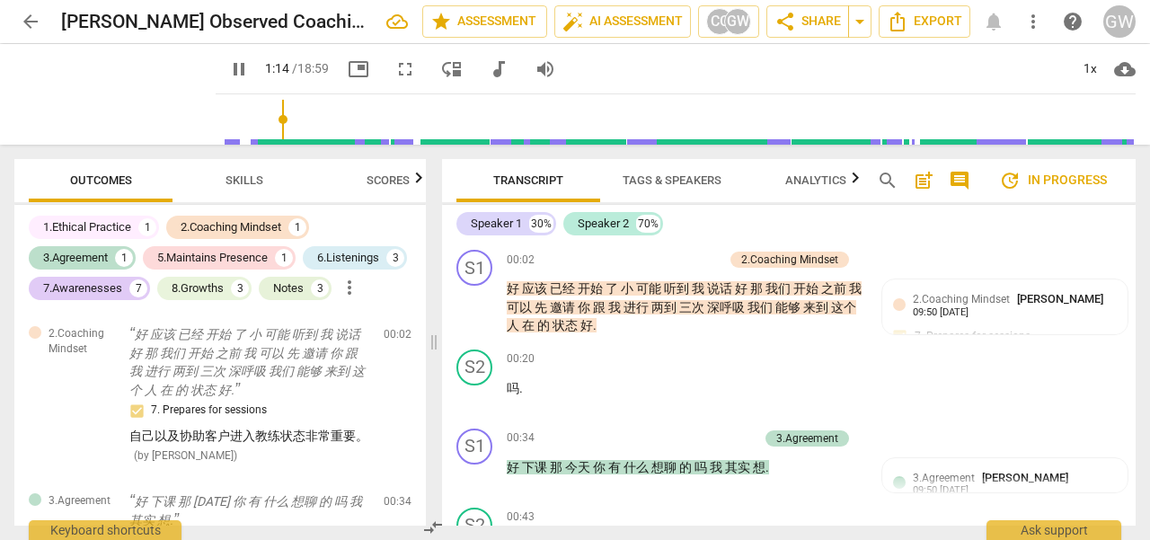
scroll to position [90, 0]
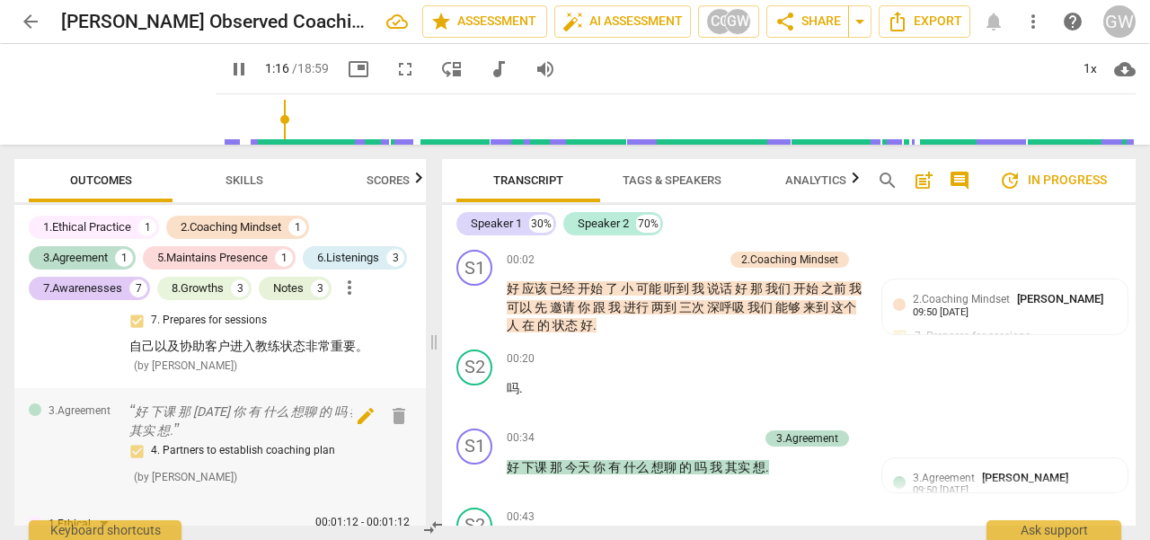
click at [390, 424] on span "delete" at bounding box center [399, 416] width 22 height 22
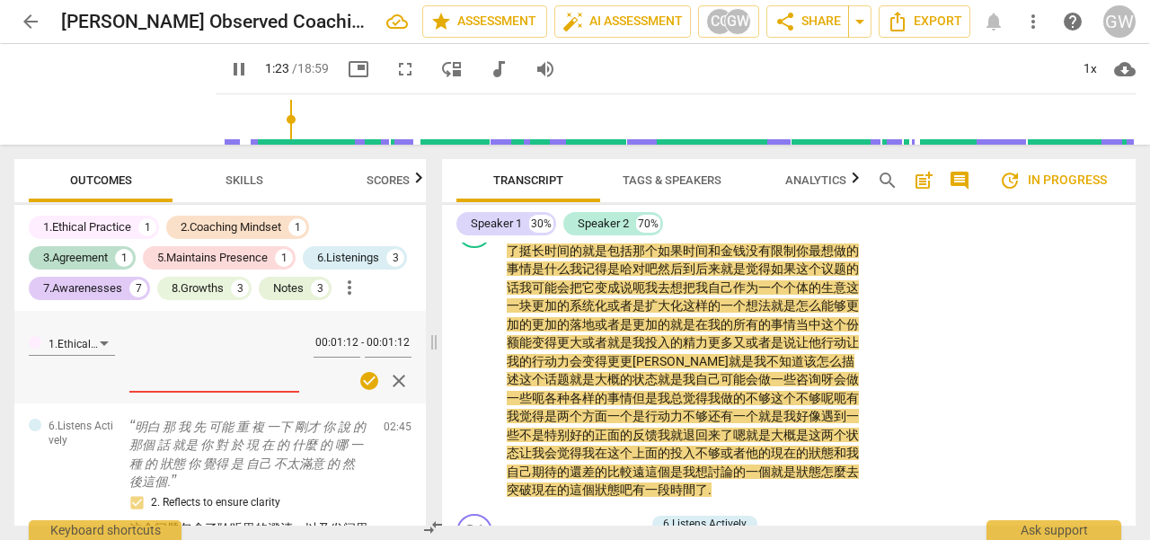
scroll to position [180, 0]
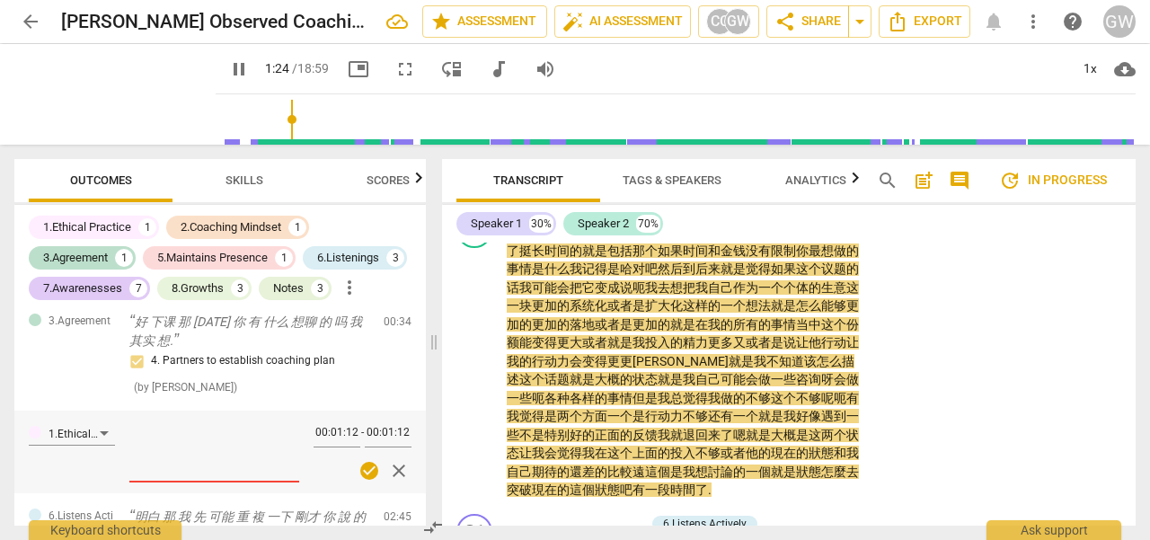
click at [390, 469] on span "close" at bounding box center [399, 471] width 22 height 22
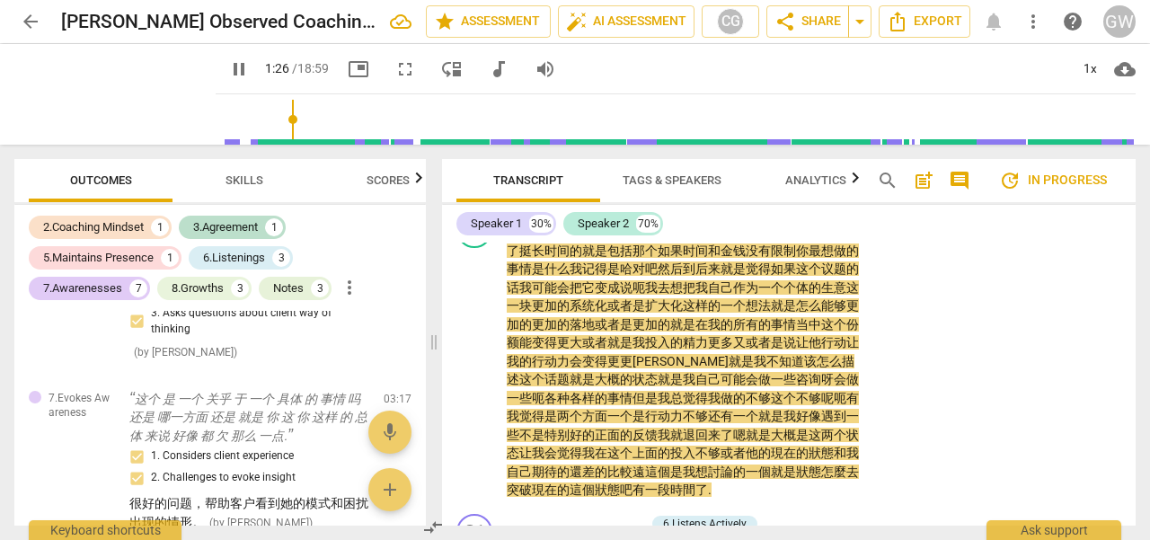
scroll to position [809, 0]
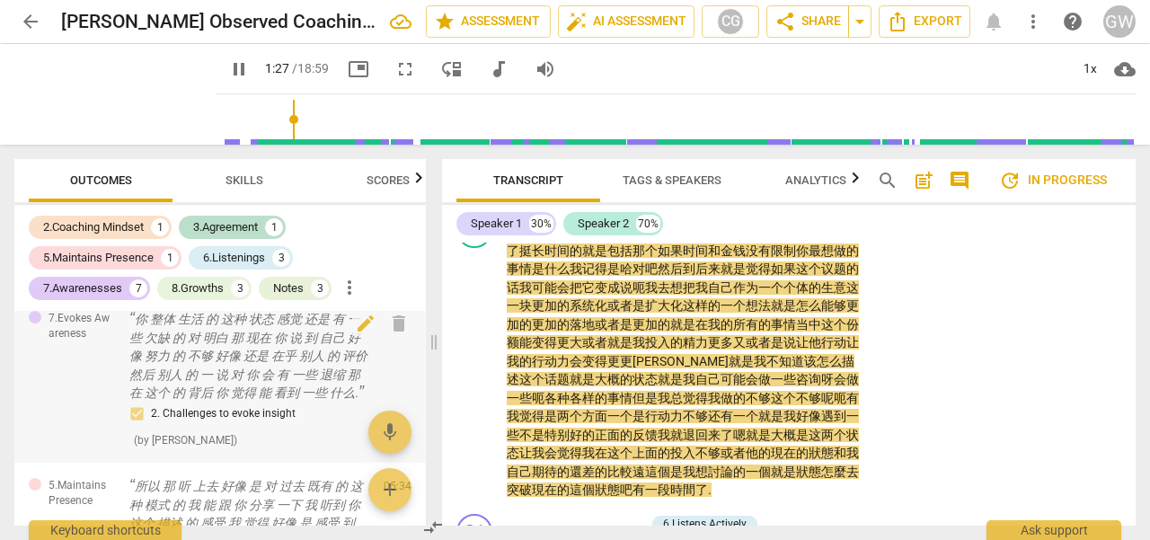
click at [244, 374] on p "你 整体 生活 的 这种 状态 感觉 还是 有 一些 欠缺 的 对 明白 那 现在 你 说 到 自己 好像 努力 的 不够 好像 还是 在乎 别人 的 评价 …" at bounding box center [249, 356] width 240 height 93
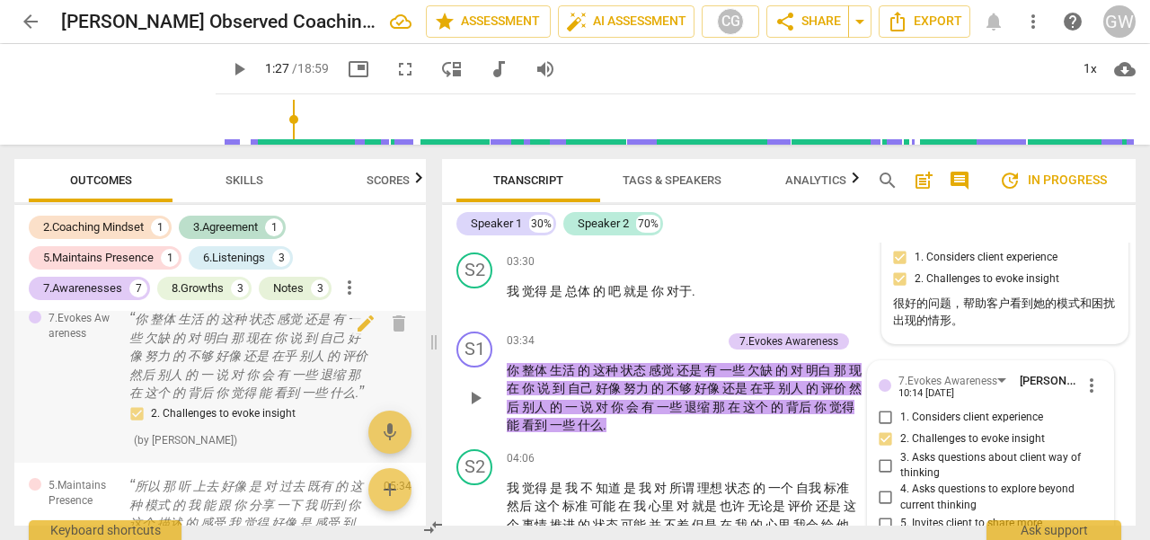
scroll to position [854, 0]
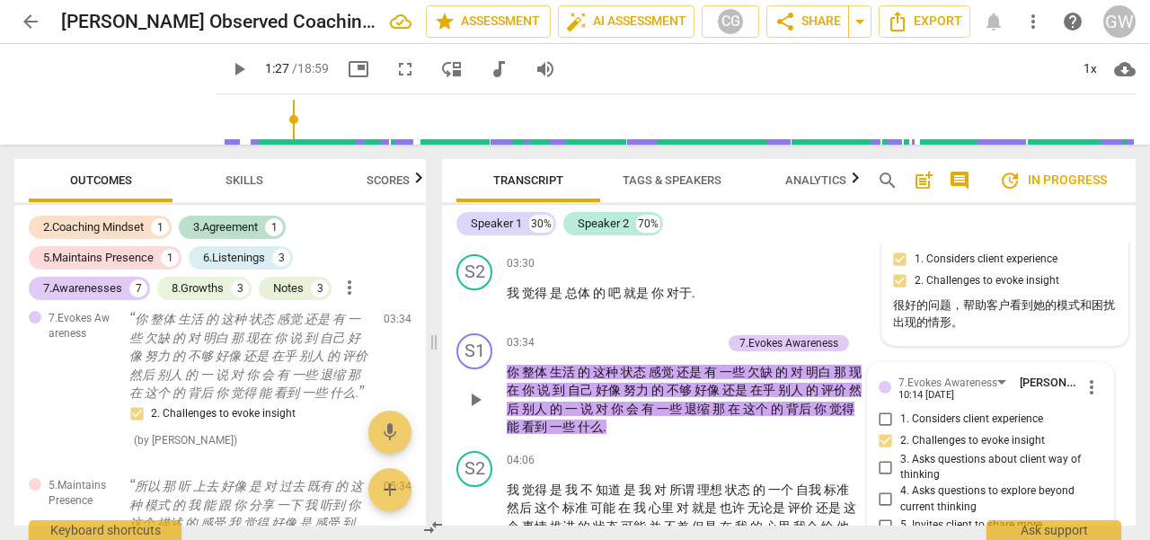
click at [386, 492] on span "add" at bounding box center [390, 490] width 22 height 22
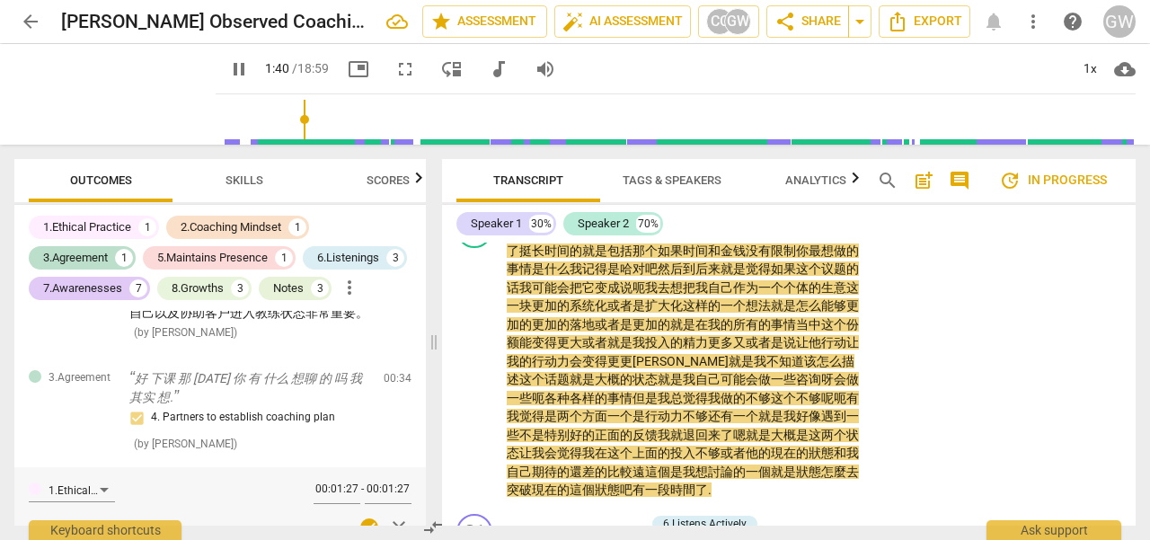
scroll to position [213, 0]
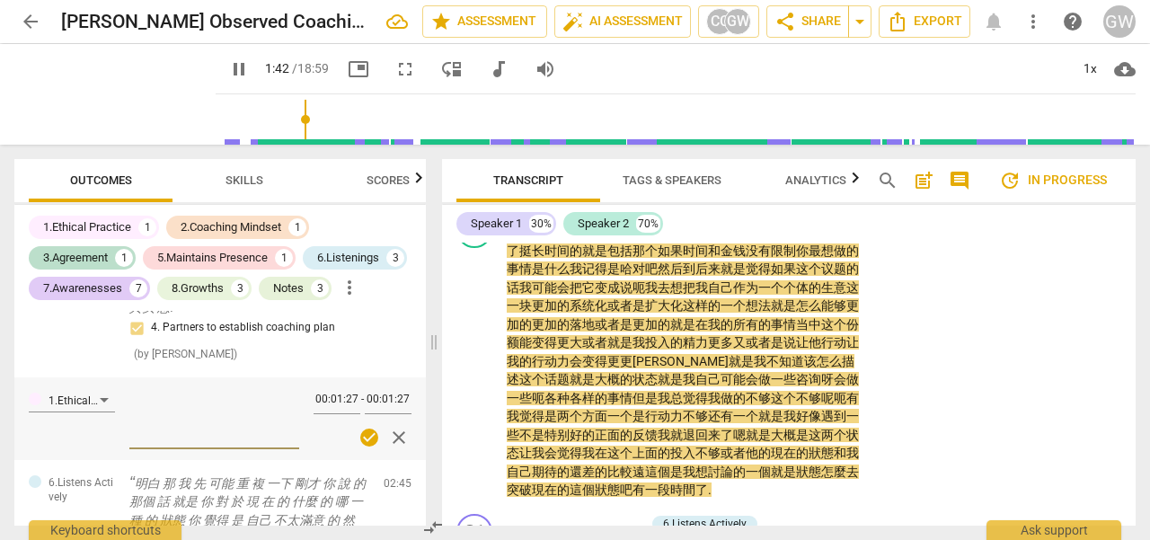
click at [394, 442] on span "close" at bounding box center [399, 438] width 22 height 22
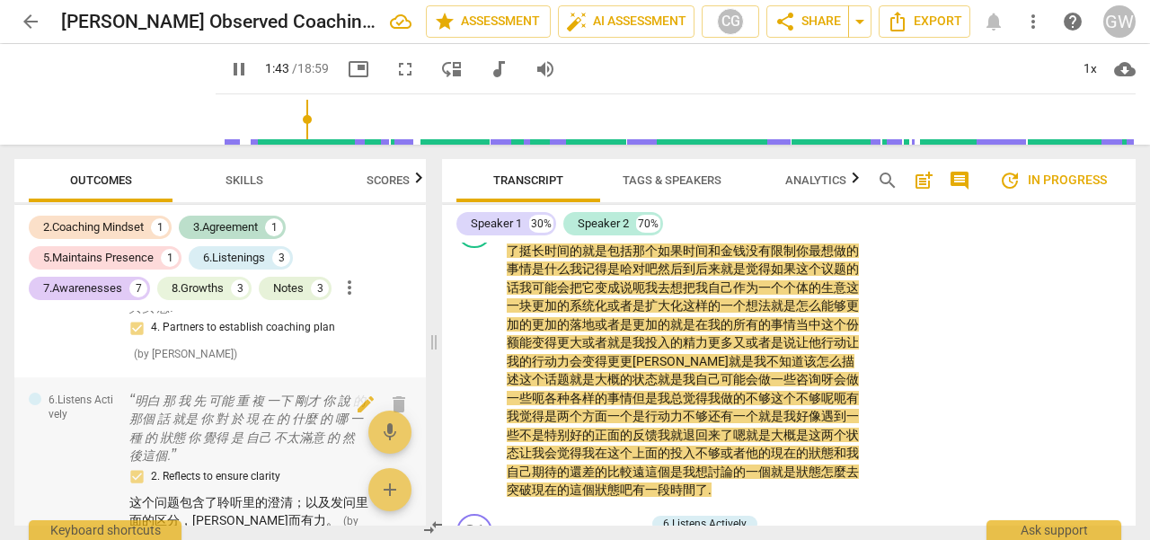
scroll to position [0, 0]
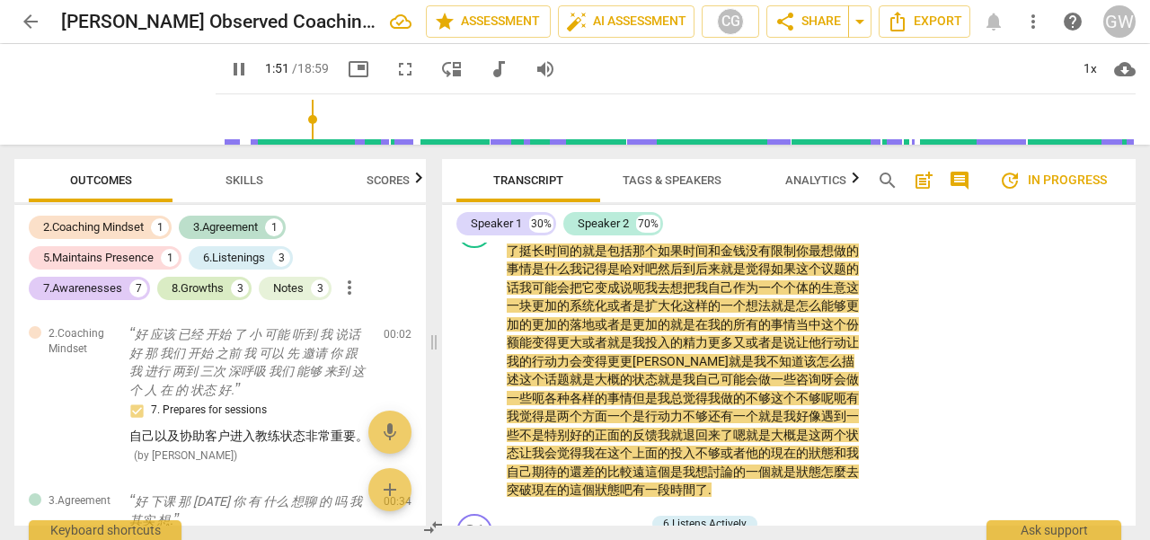
click at [215, 284] on div "8.Growths" at bounding box center [198, 288] width 52 height 18
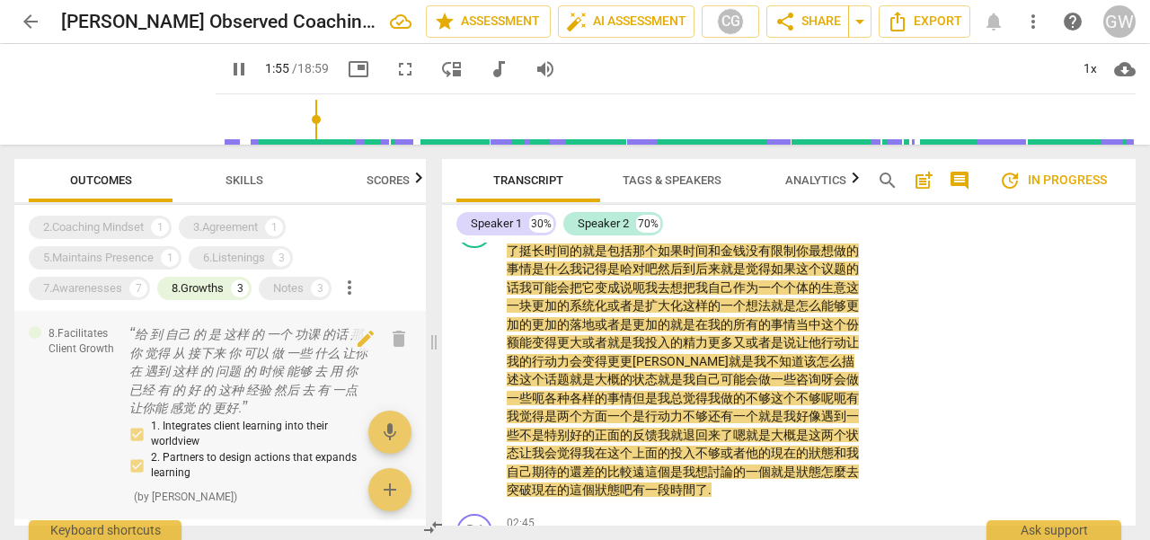
click at [252, 391] on p "给 到 自己 的 是 这样 的 一个 功课 的话 那 你 觉得 从 接下来 你 可以 做 一些 什么 让你在 遇到 这样 的 问题 的 时候 能够 去 用 你…" at bounding box center [249, 371] width 240 height 93
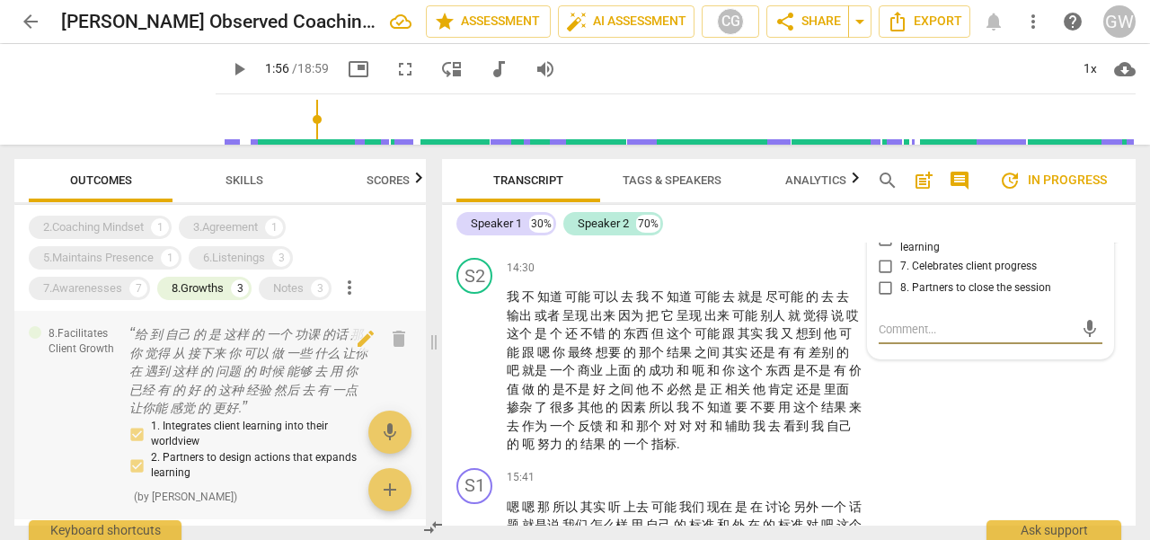
click at [225, 366] on p "给 到 自己 的 是 这样 的 一个 功课 的话 那 你 觉得 从 接下来 你 可以 做 一些 什么 让你在 遇到 这样 的 问题 的 时候 能够 去 用 你…" at bounding box center [249, 371] width 240 height 93
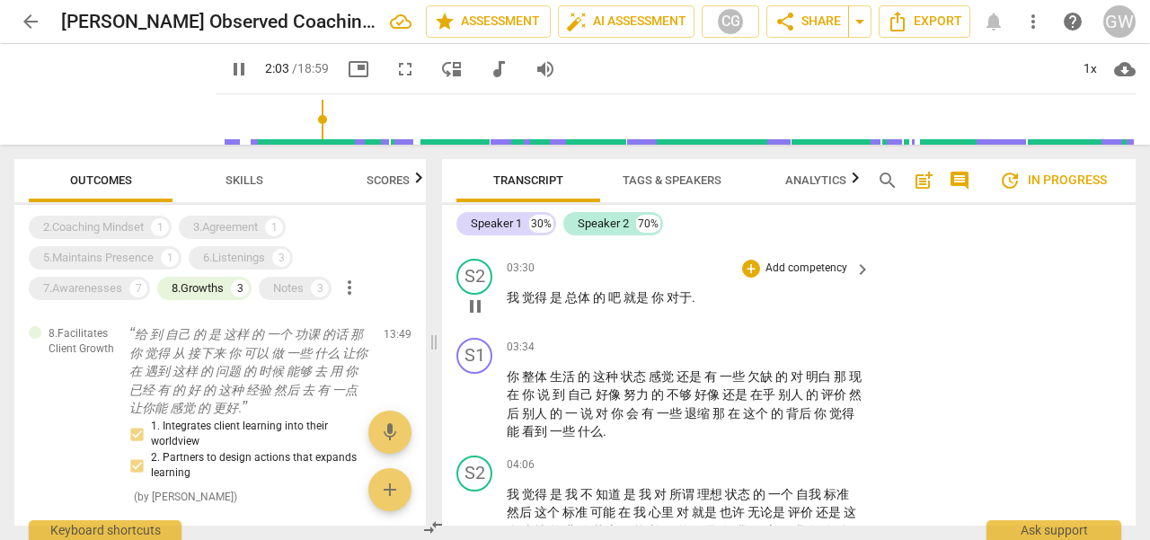
scroll to position [835, 0]
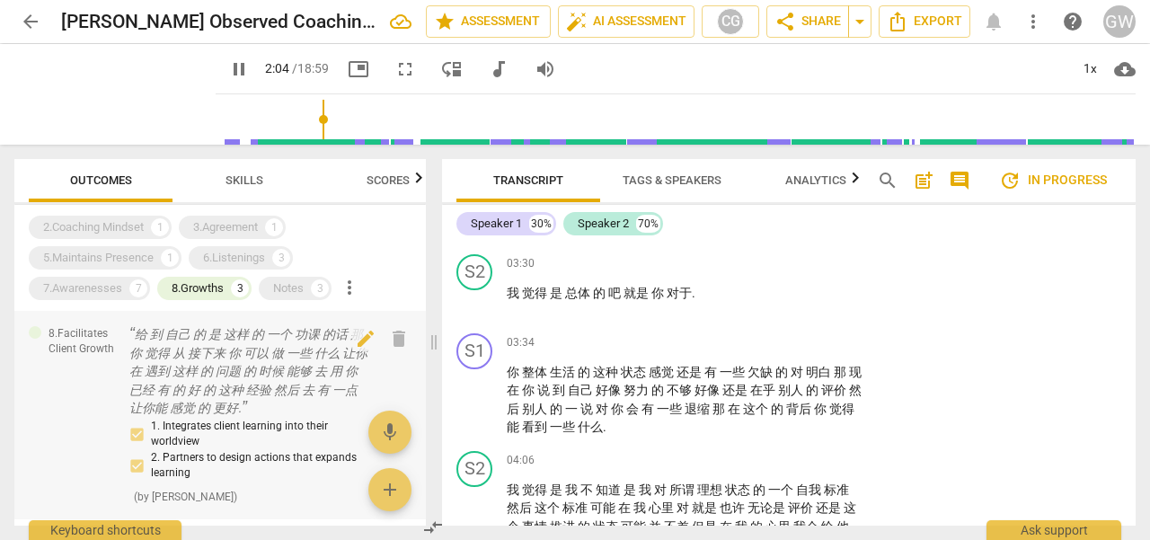
click at [189, 371] on p "给 到 自己 的 是 这样 的 一个 功课 的话 那 你 觉得 从 接下来 你 可以 做 一些 什么 让你在 遇到 这样 的 问题 的 时候 能够 去 用 你…" at bounding box center [249, 371] width 240 height 93
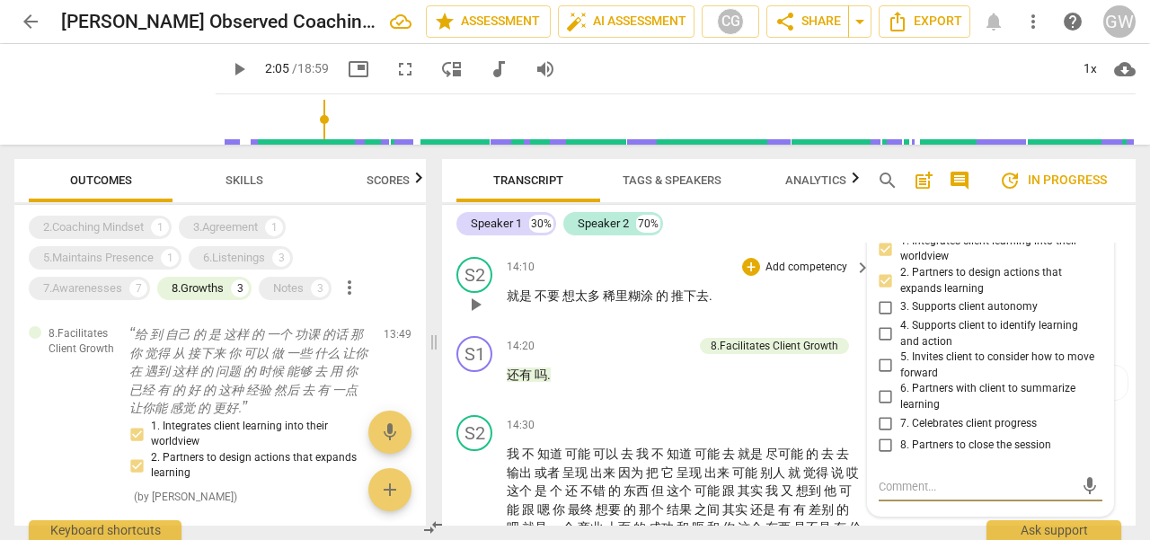
scroll to position [3147, 0]
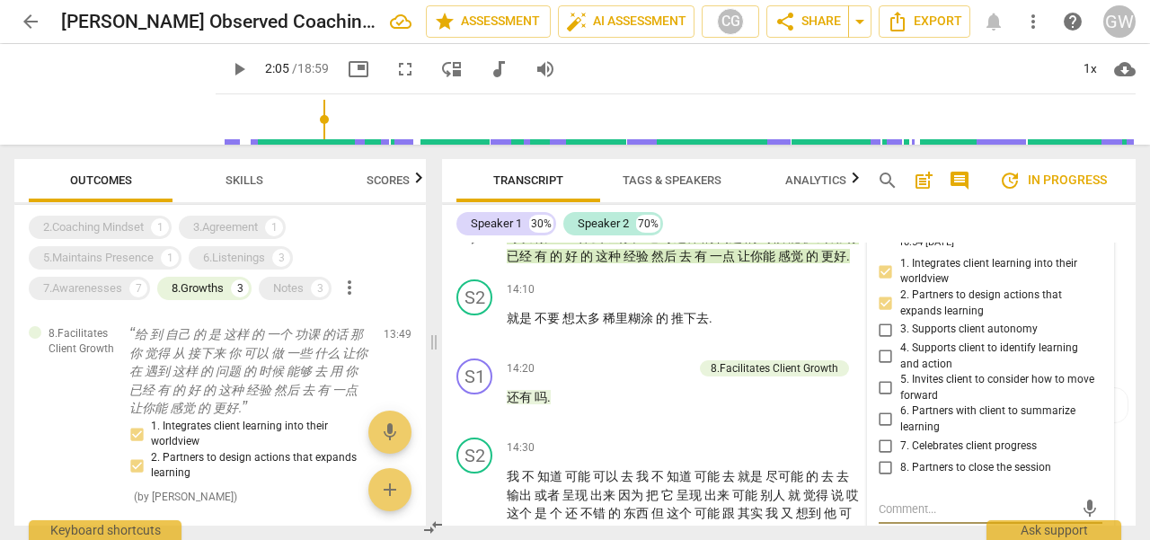
click at [1116, 273] on div "S1 play_arrow pause 13:49 + Add competency 8.Facilitates Client Growth keyboard…" at bounding box center [789, 223] width 694 height 100
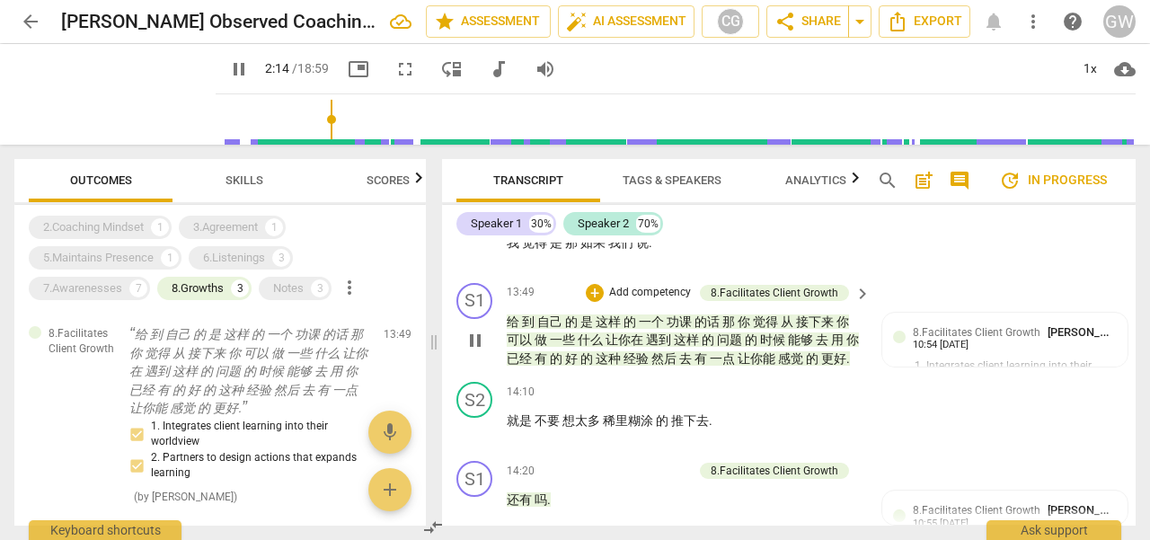
scroll to position [3023, 0]
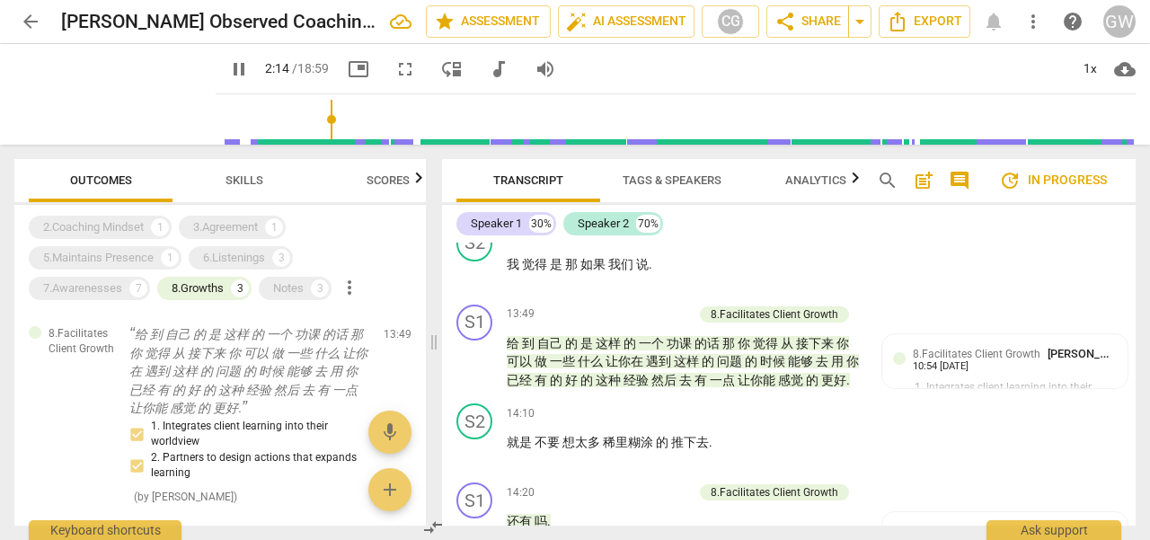
click at [574, 368] on span "一些" at bounding box center [564, 361] width 28 height 14
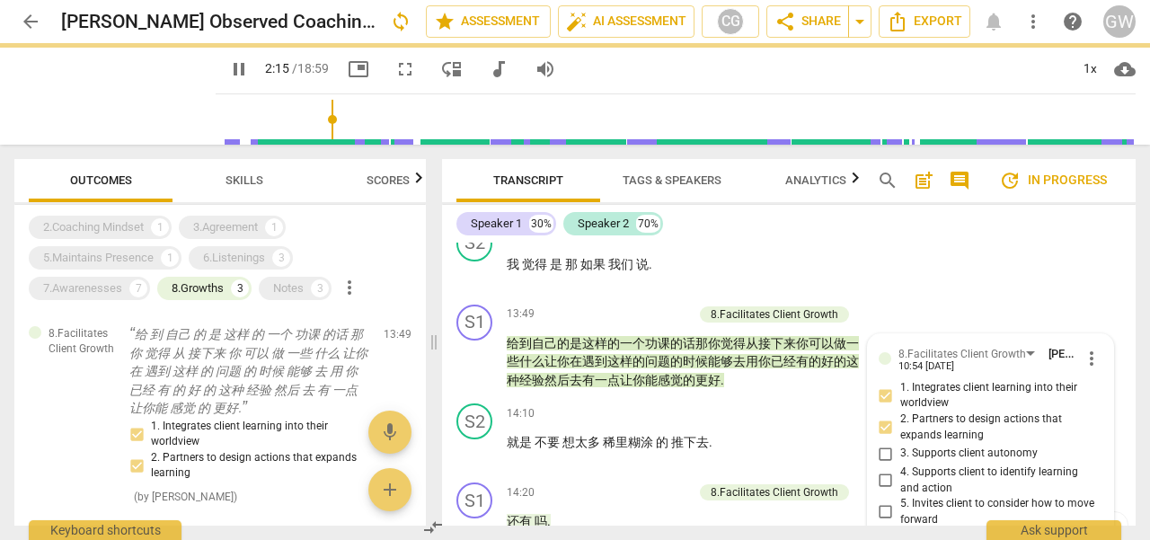
scroll to position [3327, 0]
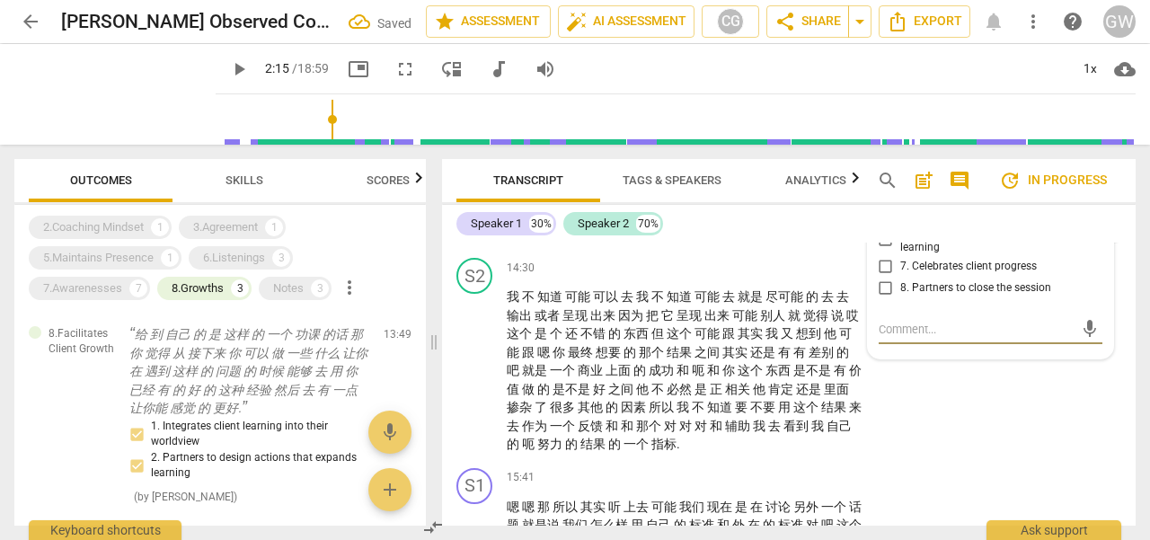
click at [764, 251] on div "S1 play_arrow pause 14:20 + Add competency 8.Facilitates Client Growth keyboard…" at bounding box center [789, 211] width 694 height 79
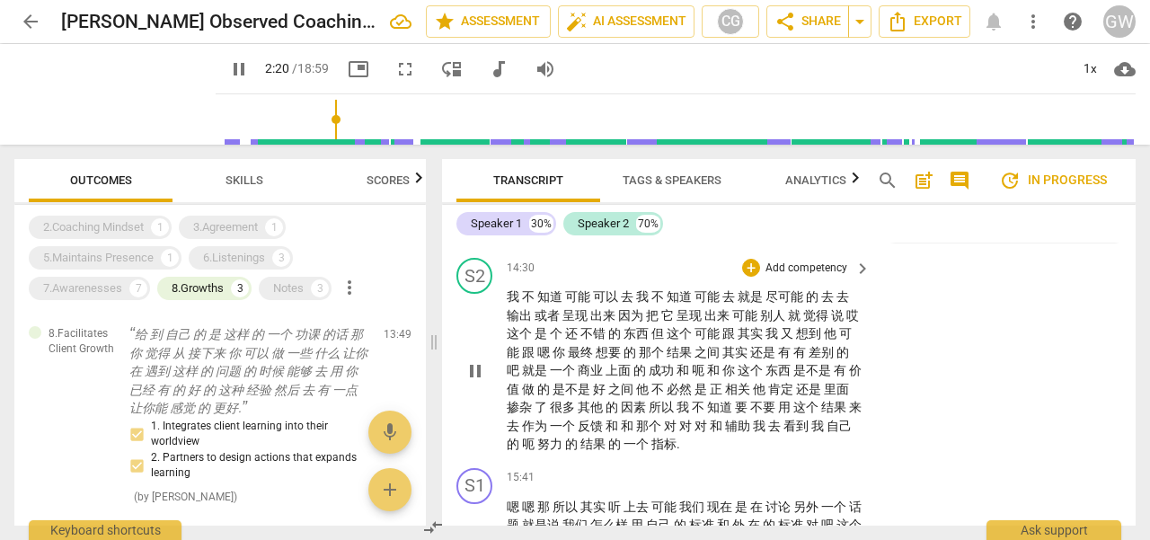
click at [667, 359] on span "那个" at bounding box center [653, 352] width 28 height 14
click at [681, 304] on span "知道" at bounding box center [681, 296] width 28 height 14
click at [856, 279] on span "keyboard_arrow_right" at bounding box center [863, 269] width 22 height 22
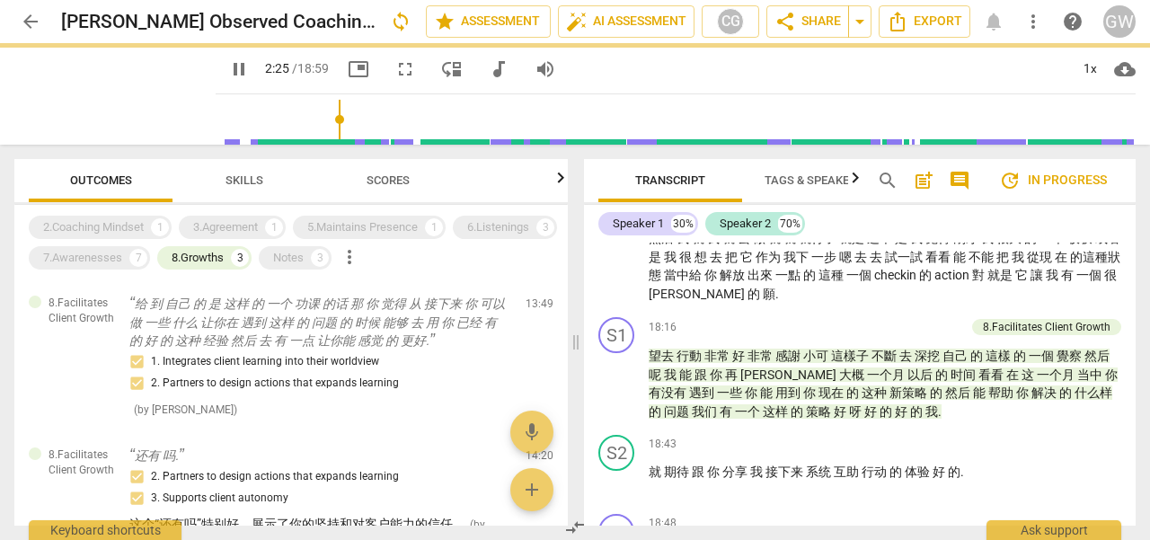
scroll to position [2818, 0]
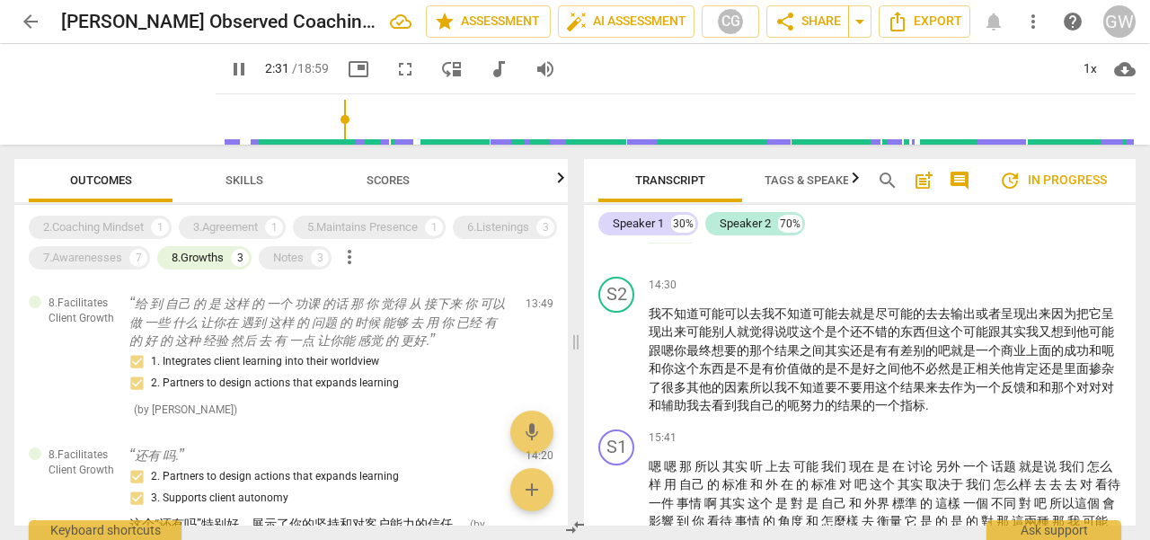
click at [228, 74] on span "pause" at bounding box center [239, 69] width 22 height 22
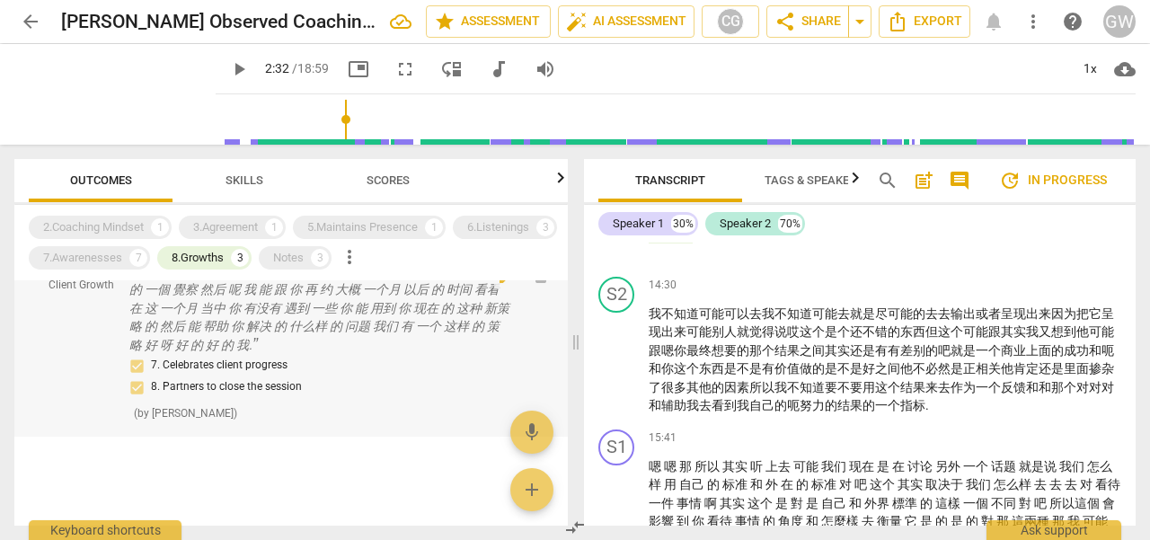
scroll to position [0, 0]
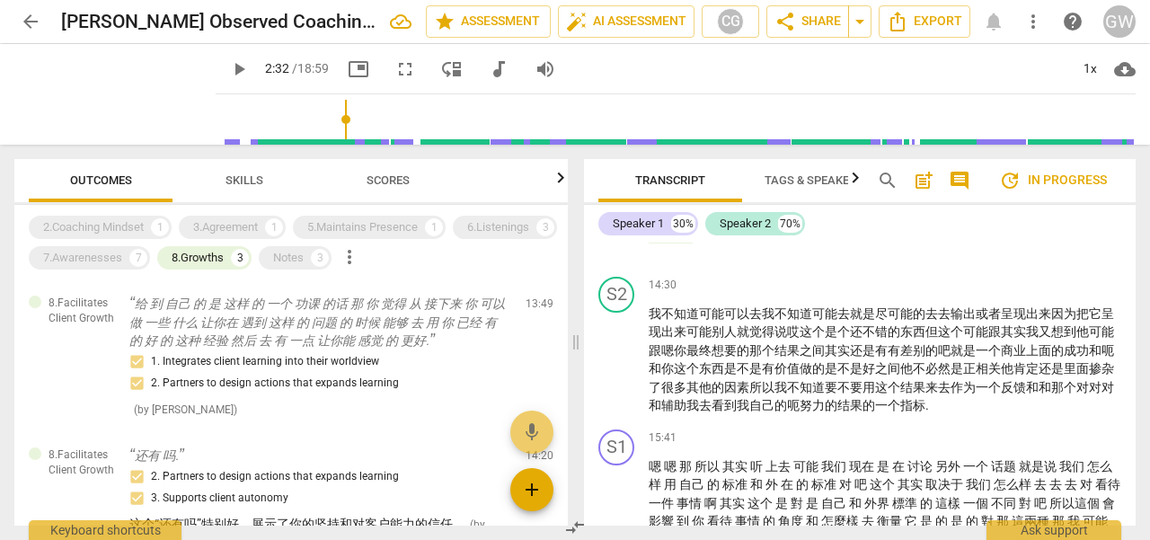
click at [525, 505] on button "add" at bounding box center [531, 489] width 43 height 43
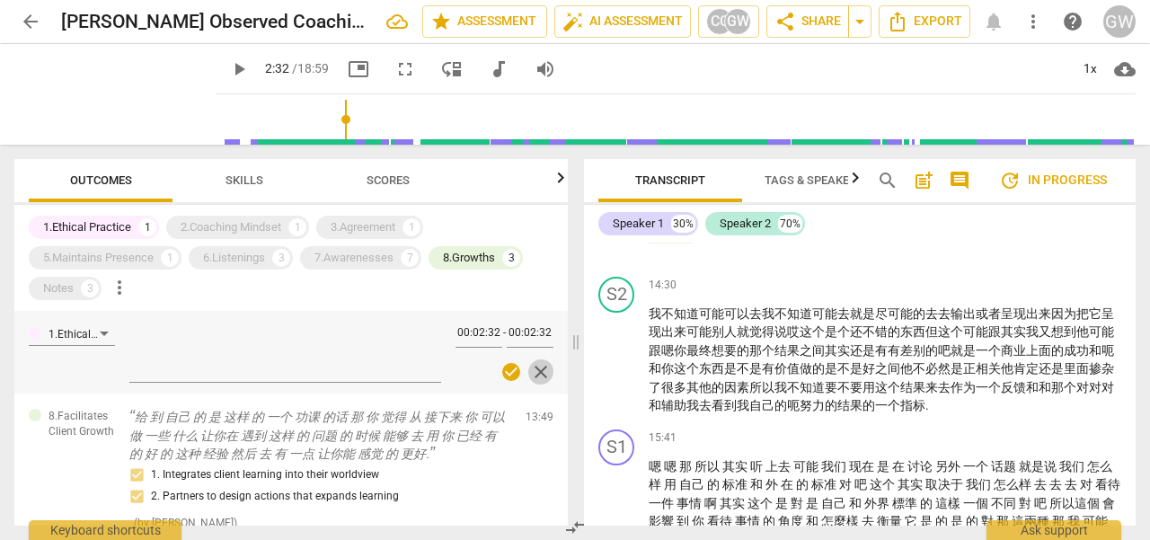
click at [536, 374] on span "close" at bounding box center [541, 372] width 22 height 22
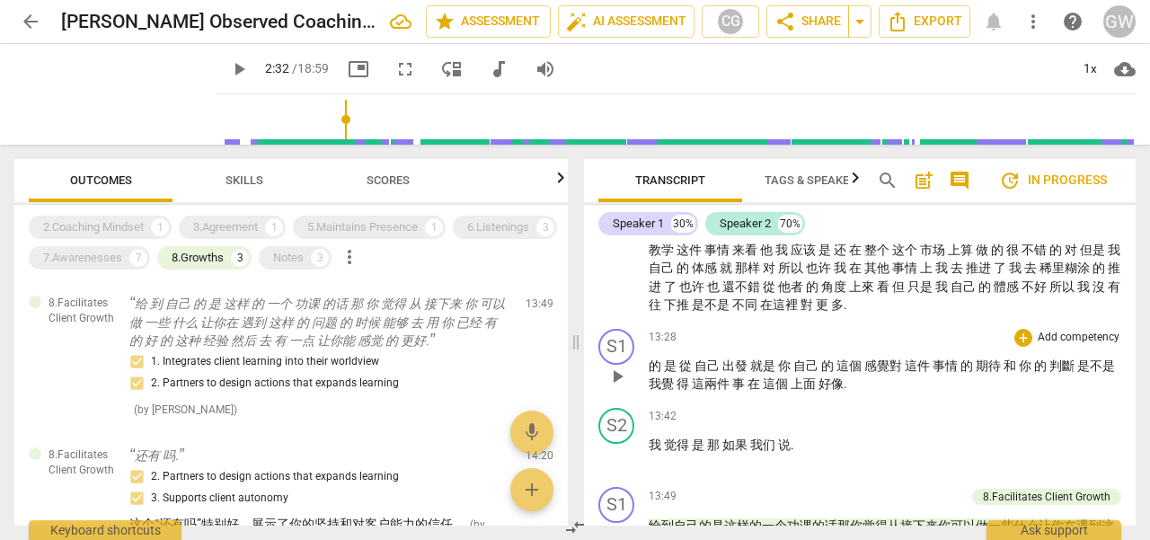
scroll to position [2548, 0]
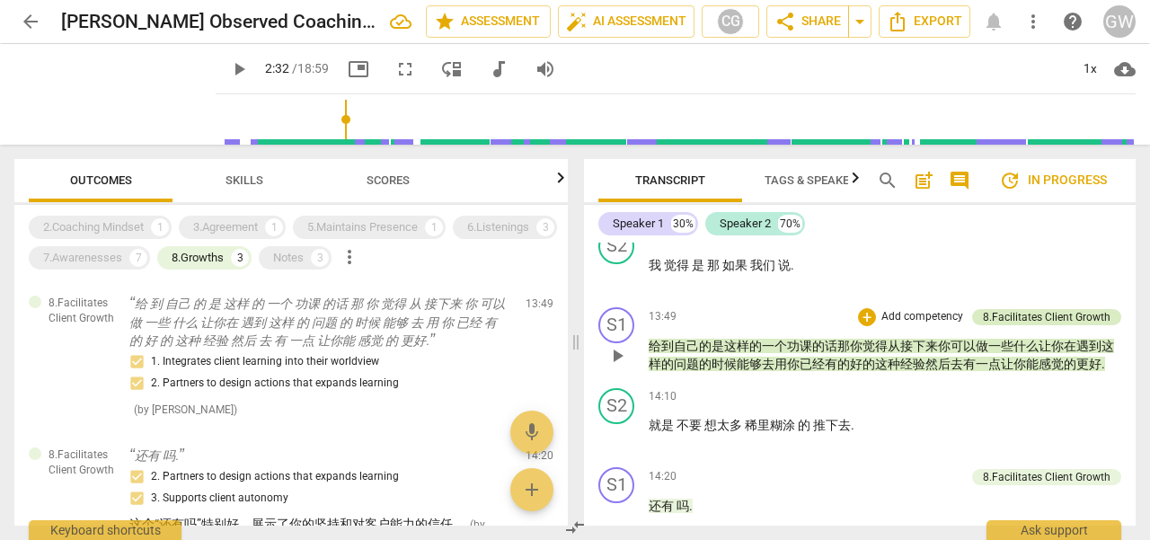
click at [1005, 325] on div "8.Facilitates Client Growth" at bounding box center [1047, 317] width 128 height 16
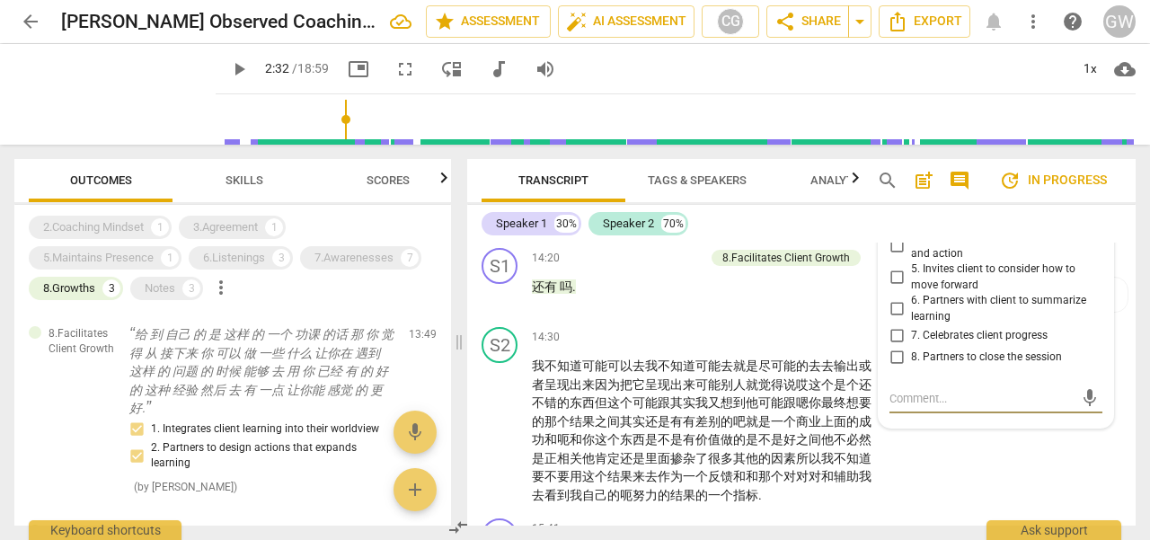
scroll to position [3458, 0]
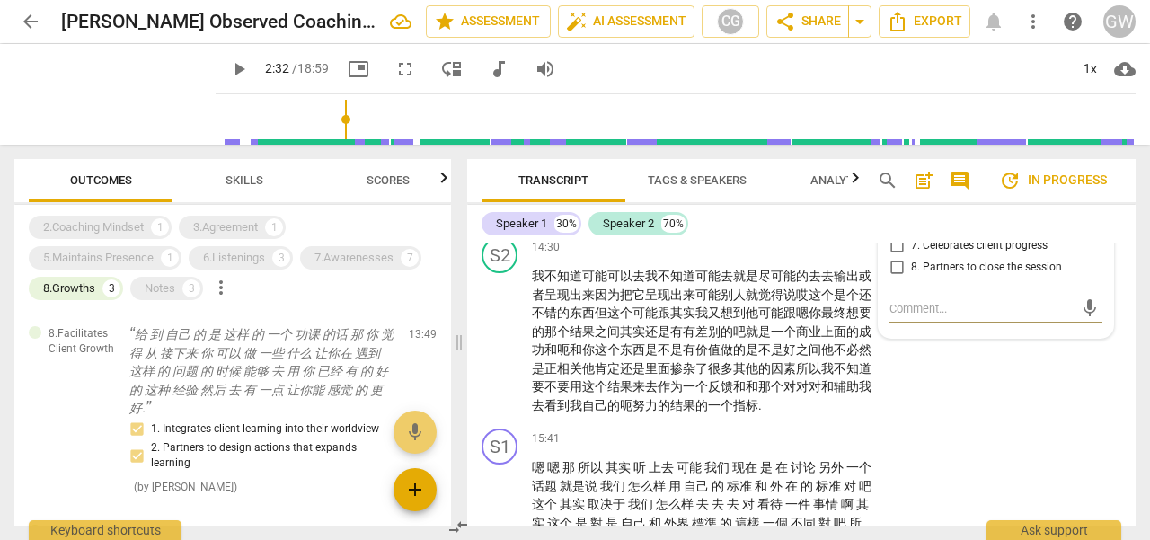
click at [414, 492] on span "add" at bounding box center [415, 490] width 22 height 22
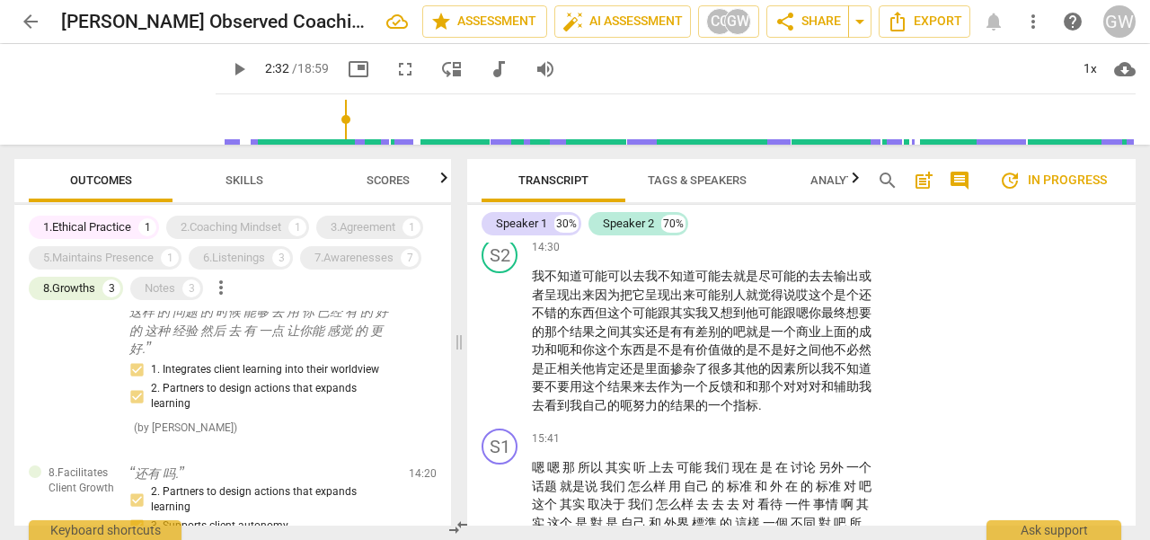
scroll to position [0, 0]
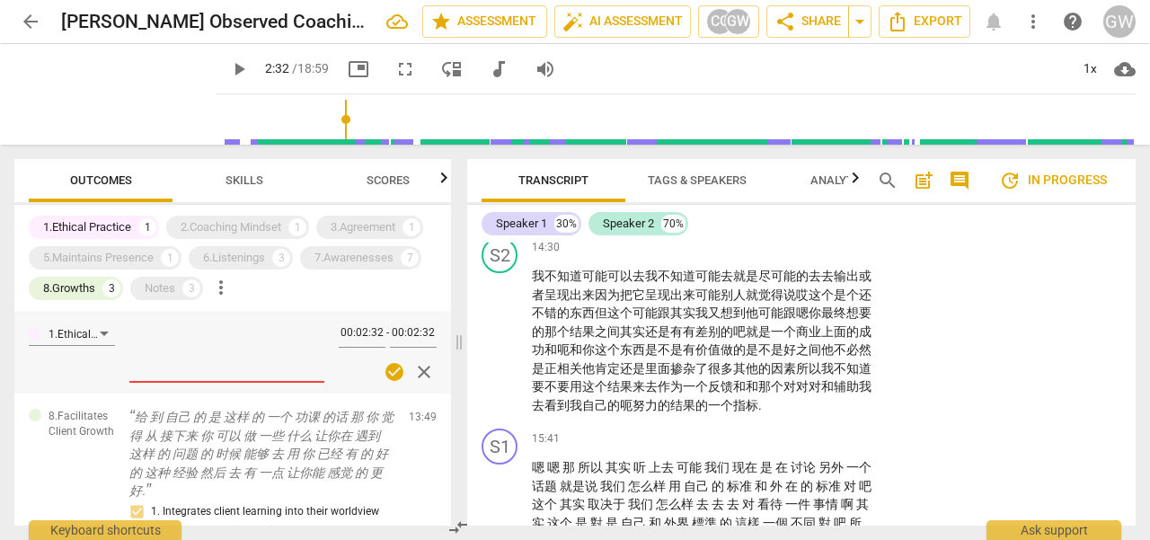
click at [444, 185] on icon "button" at bounding box center [444, 178] width 22 height 22
click at [420, 374] on span "close" at bounding box center [424, 372] width 22 height 22
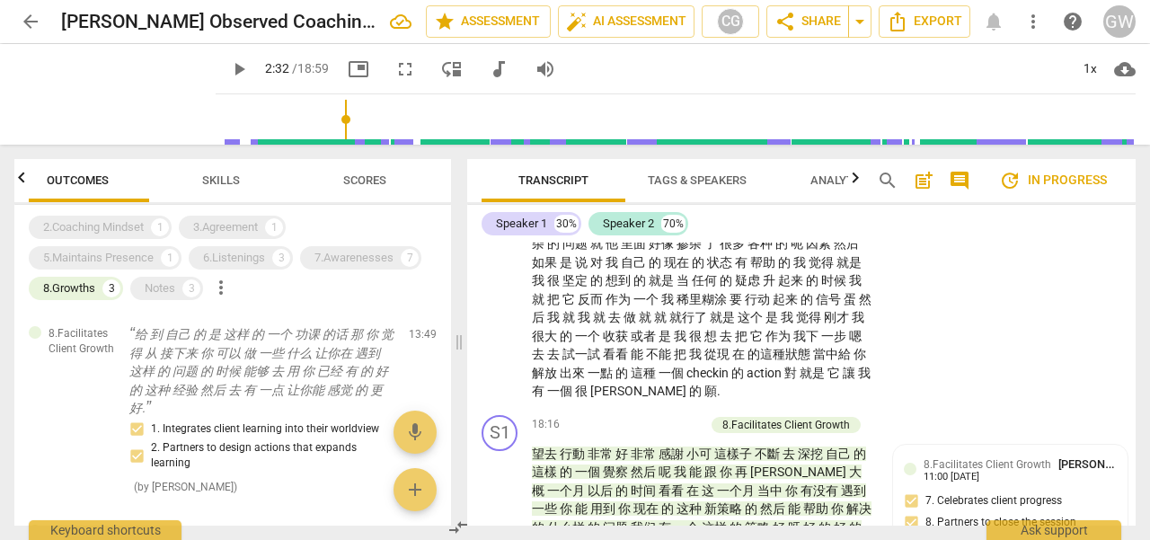
scroll to position [4283, 0]
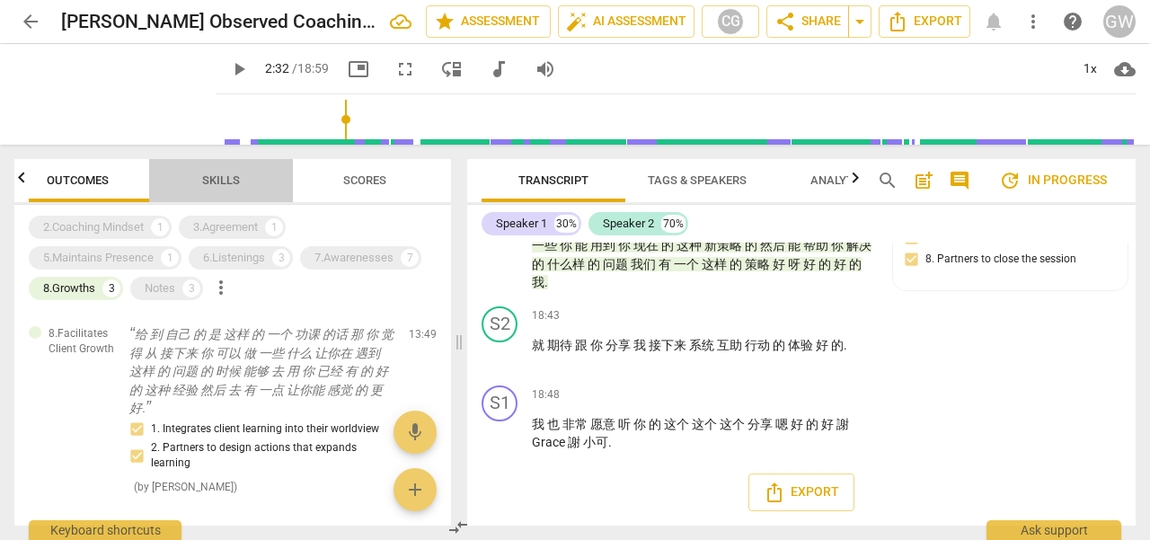
click at [204, 188] on span "Skills" at bounding box center [221, 181] width 81 height 24
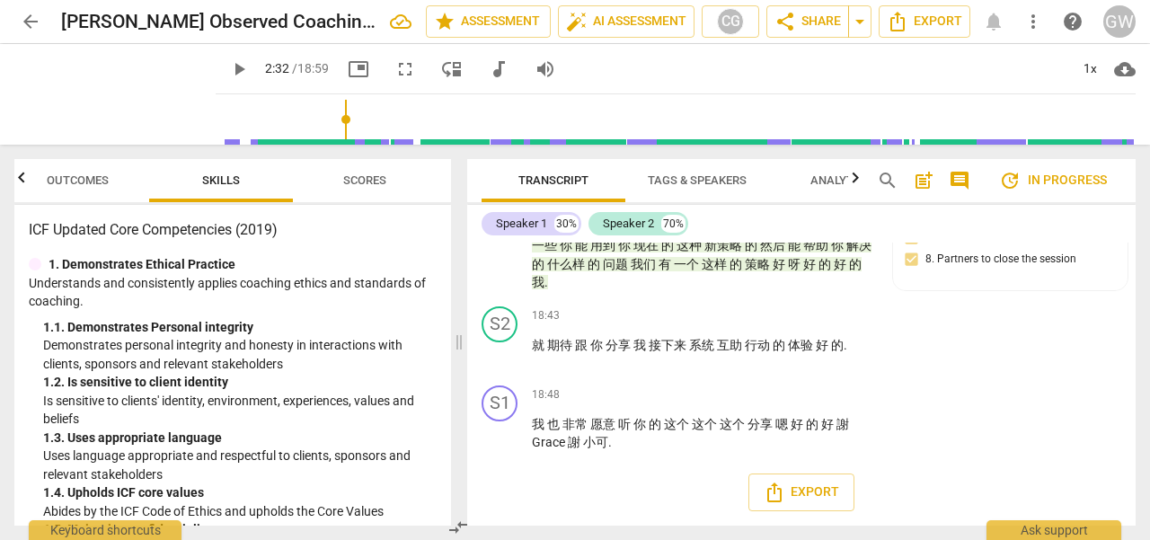
click at [98, 190] on span "Outcomes" at bounding box center [77, 181] width 105 height 24
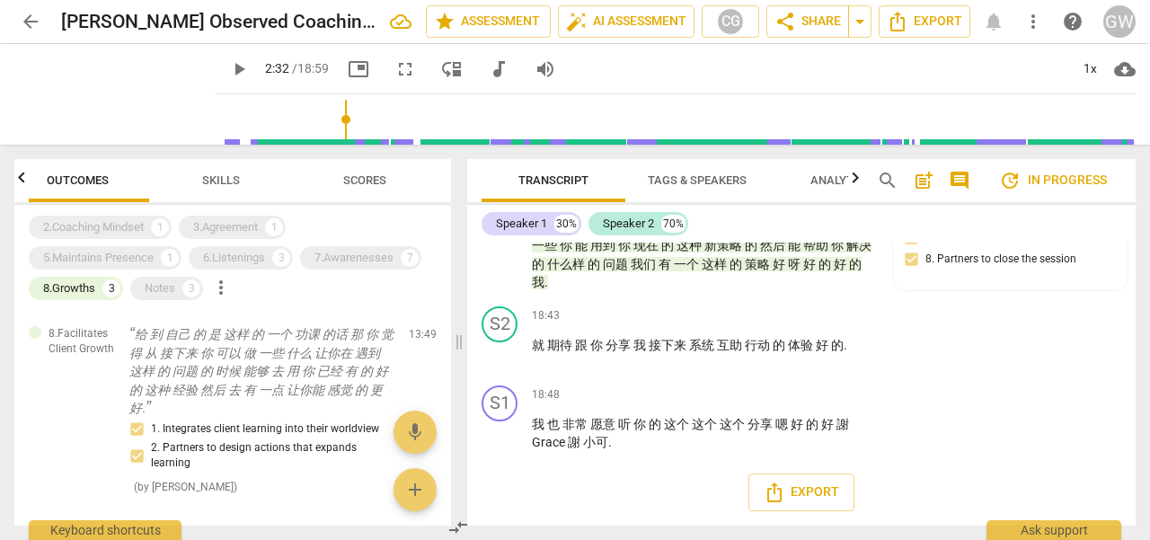
scroll to position [0, 0]
click at [444, 329] on div "8.Facilitates Client Growth 给 到 自己 的 是 这样 的 一个 功课 的话 那 你 觉得 从 接下来 你 可以 做 一些 什么 …" at bounding box center [232, 410] width 437 height 199
click at [447, 180] on icon "button" at bounding box center [444, 178] width 22 height 22
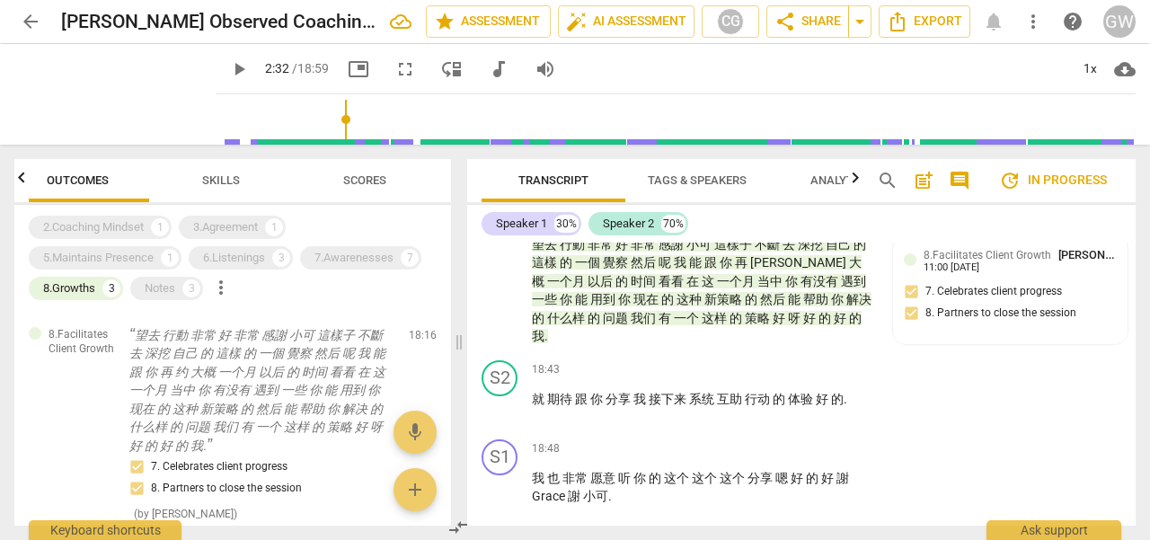
scroll to position [443, 0]
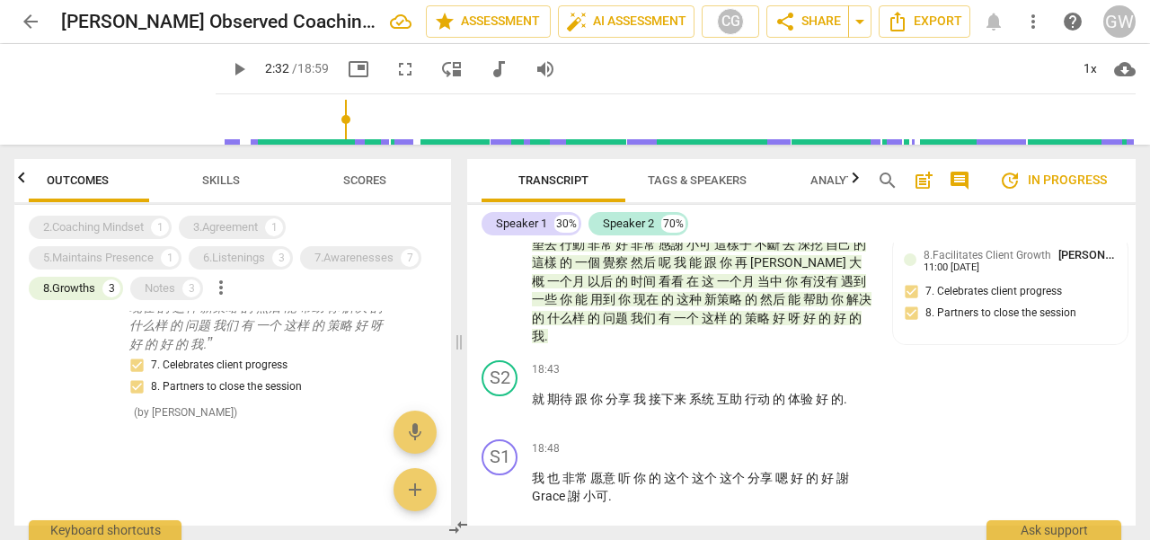
click at [302, 500] on div at bounding box center [232, 496] width 437 height 58
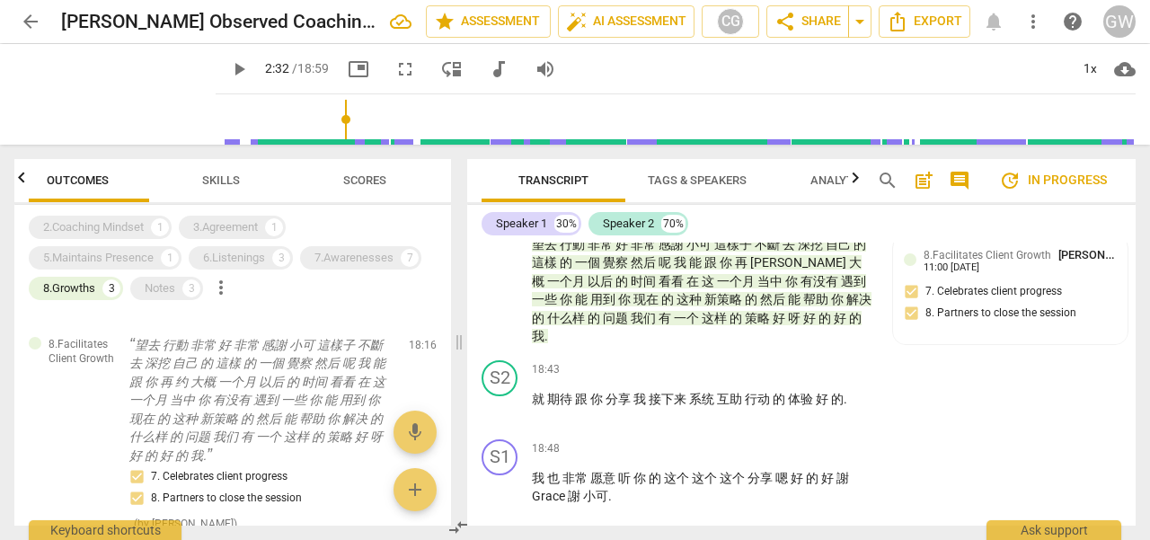
scroll to position [353, 0]
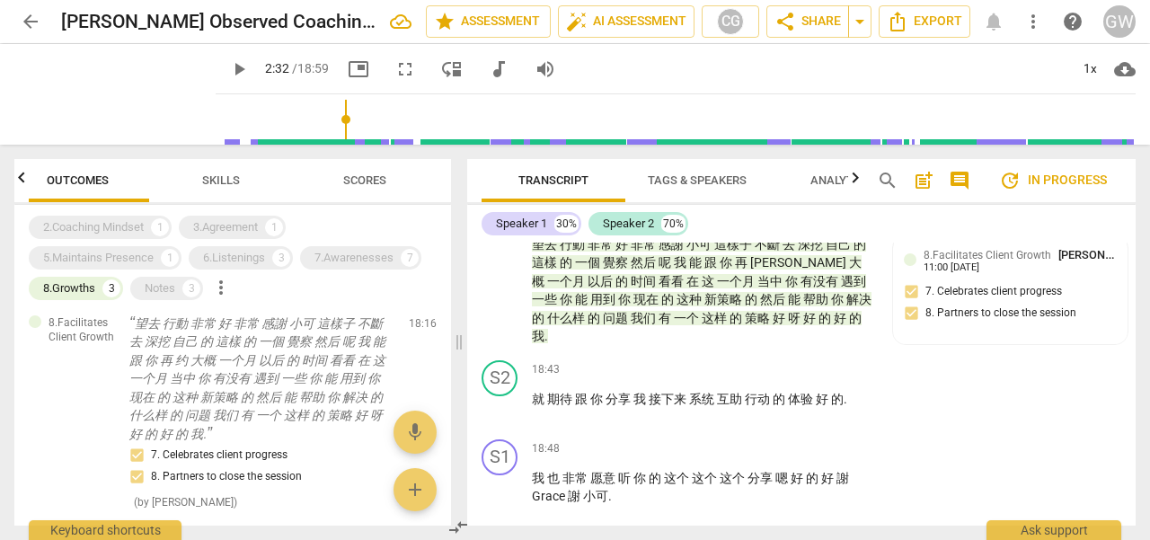
click at [76, 174] on span "Outcomes" at bounding box center [78, 179] width 62 height 13
click at [15, 181] on icon "button" at bounding box center [22, 178] width 22 height 22
click at [145, 289] on div "Notes 3" at bounding box center [166, 288] width 73 height 23
click at [88, 285] on div "8.Growths" at bounding box center [69, 288] width 52 height 18
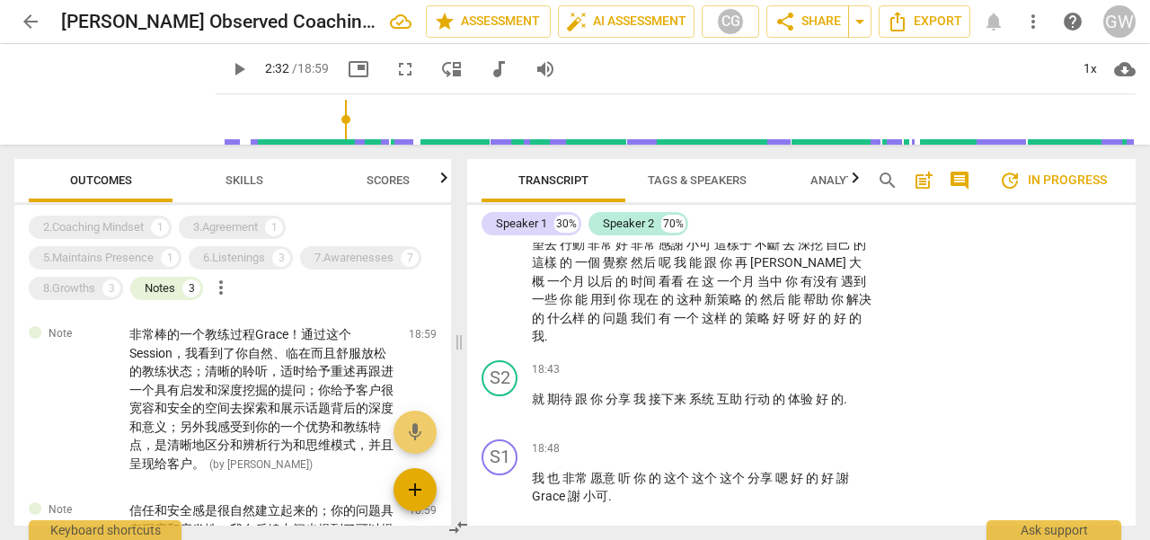
click at [428, 492] on span "add" at bounding box center [415, 490] width 43 height 22
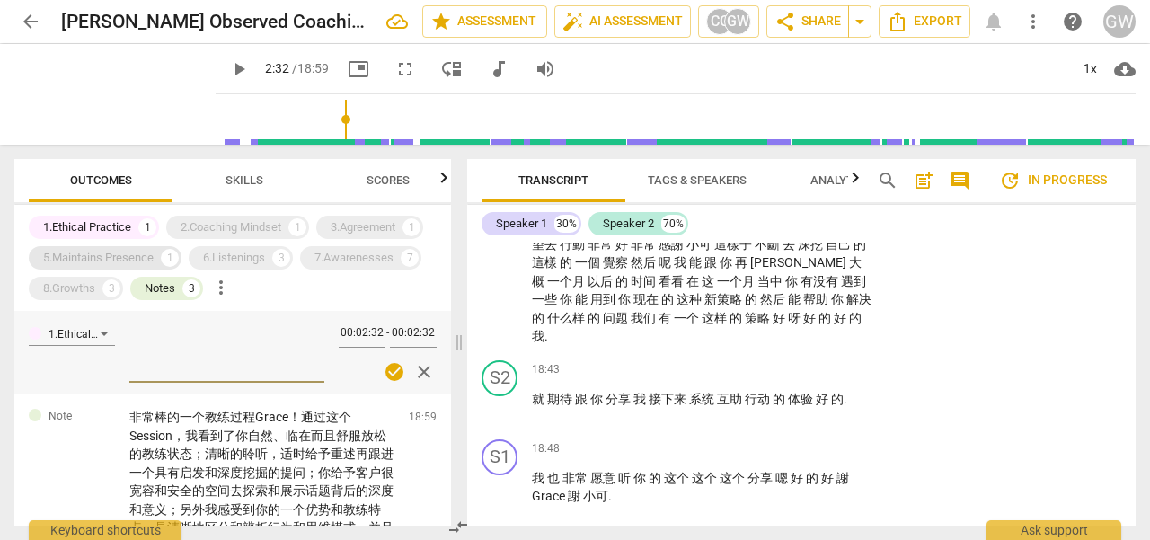
drag, startPoint x: 84, startPoint y: 221, endPoint x: 121, endPoint y: 266, distance: 58.7
click at [84, 220] on div "1.Ethical Practice" at bounding box center [87, 227] width 88 height 18
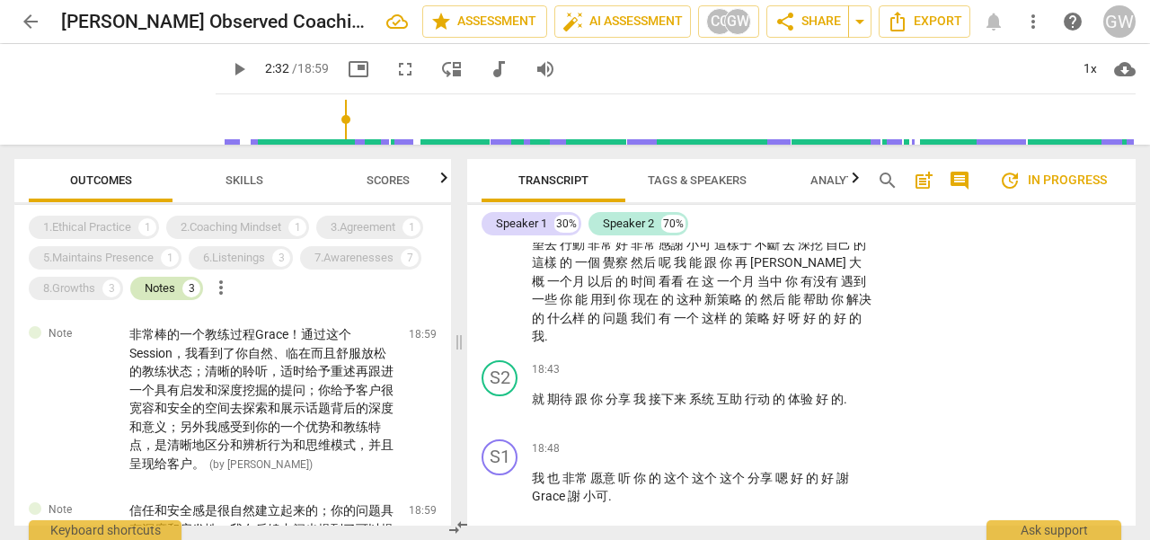
click at [163, 290] on div "Notes" at bounding box center [160, 288] width 31 height 18
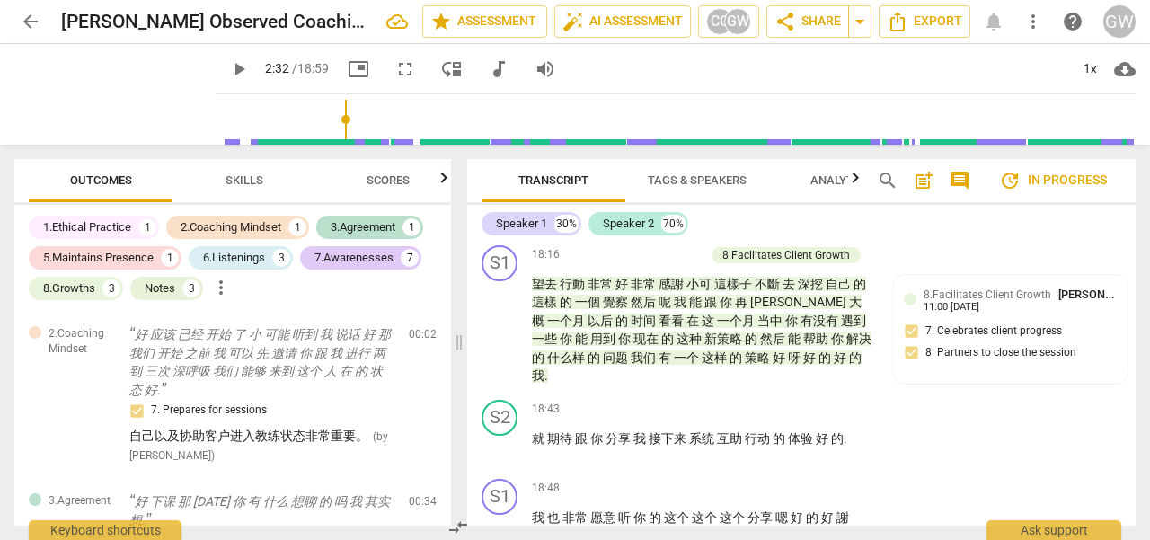
scroll to position [4233, 0]
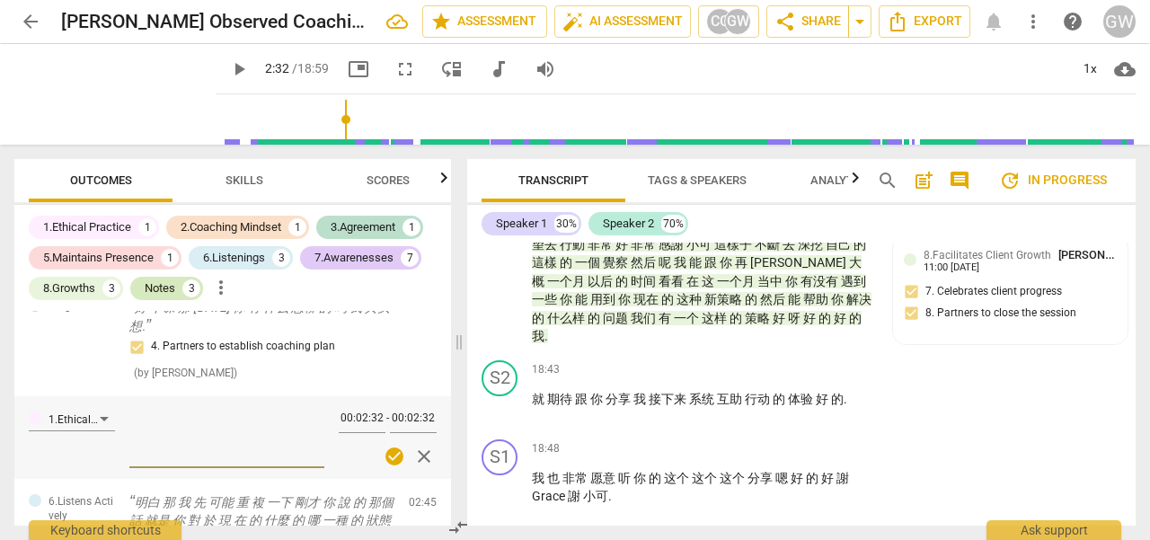
click at [164, 293] on div "Notes" at bounding box center [160, 288] width 31 height 18
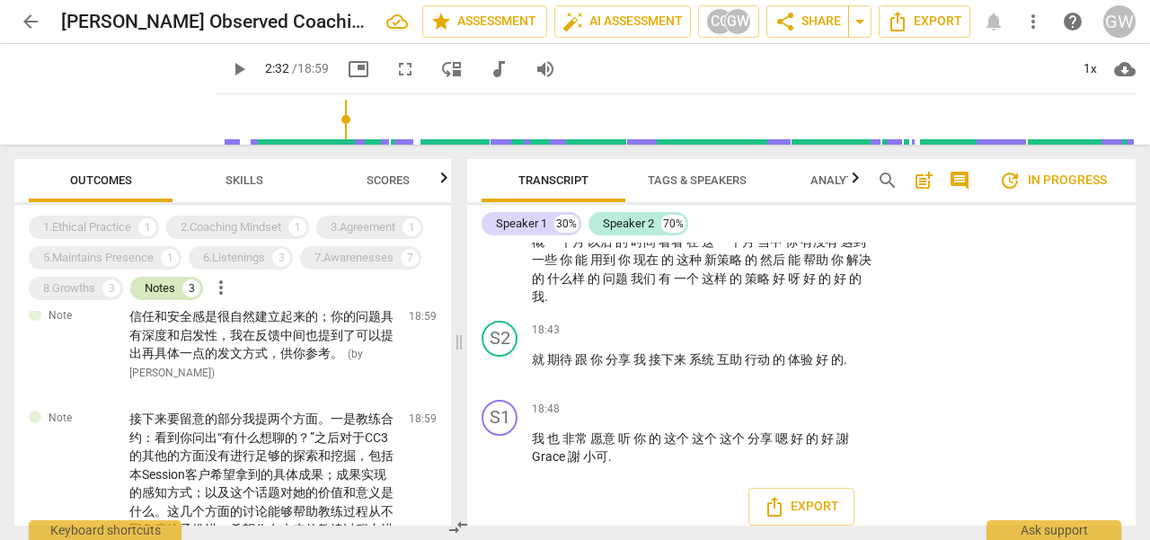
scroll to position [4193, 0]
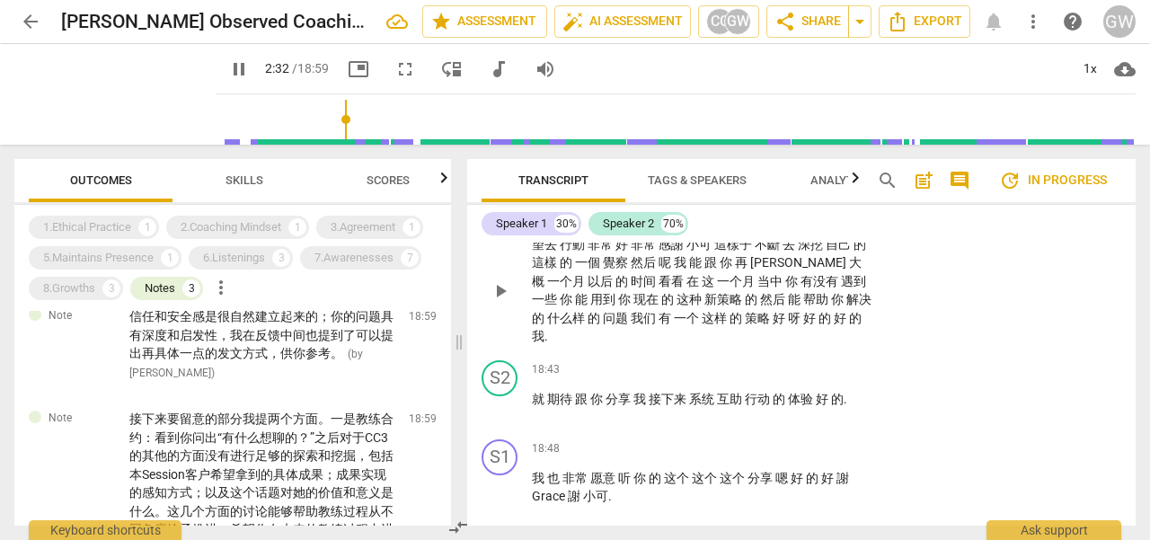
type input "152"
